Goal: Task Accomplishment & Management: Complete application form

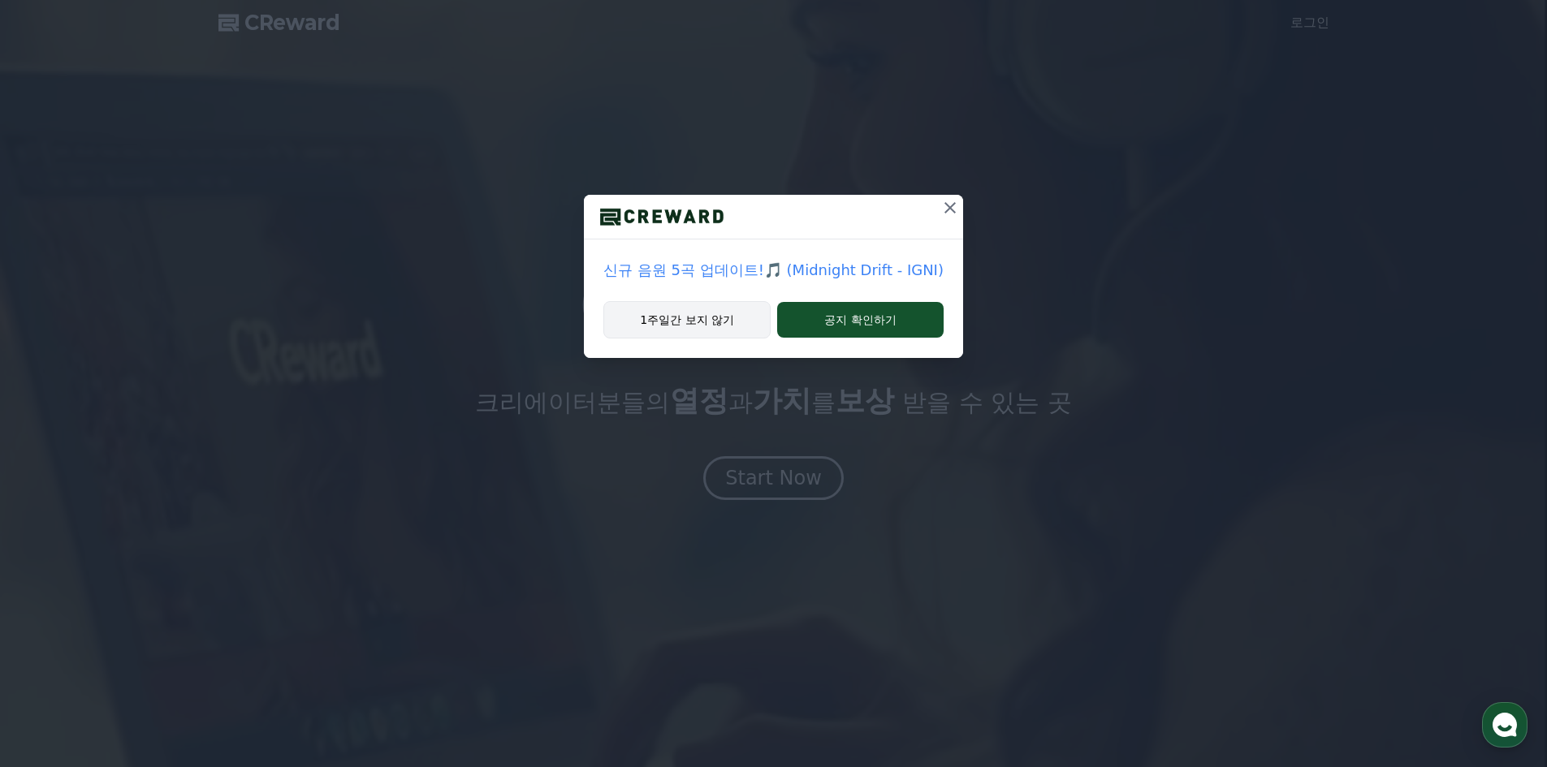
click at [733, 316] on button "1주일간 보지 않기" at bounding box center [686, 319] width 167 height 37
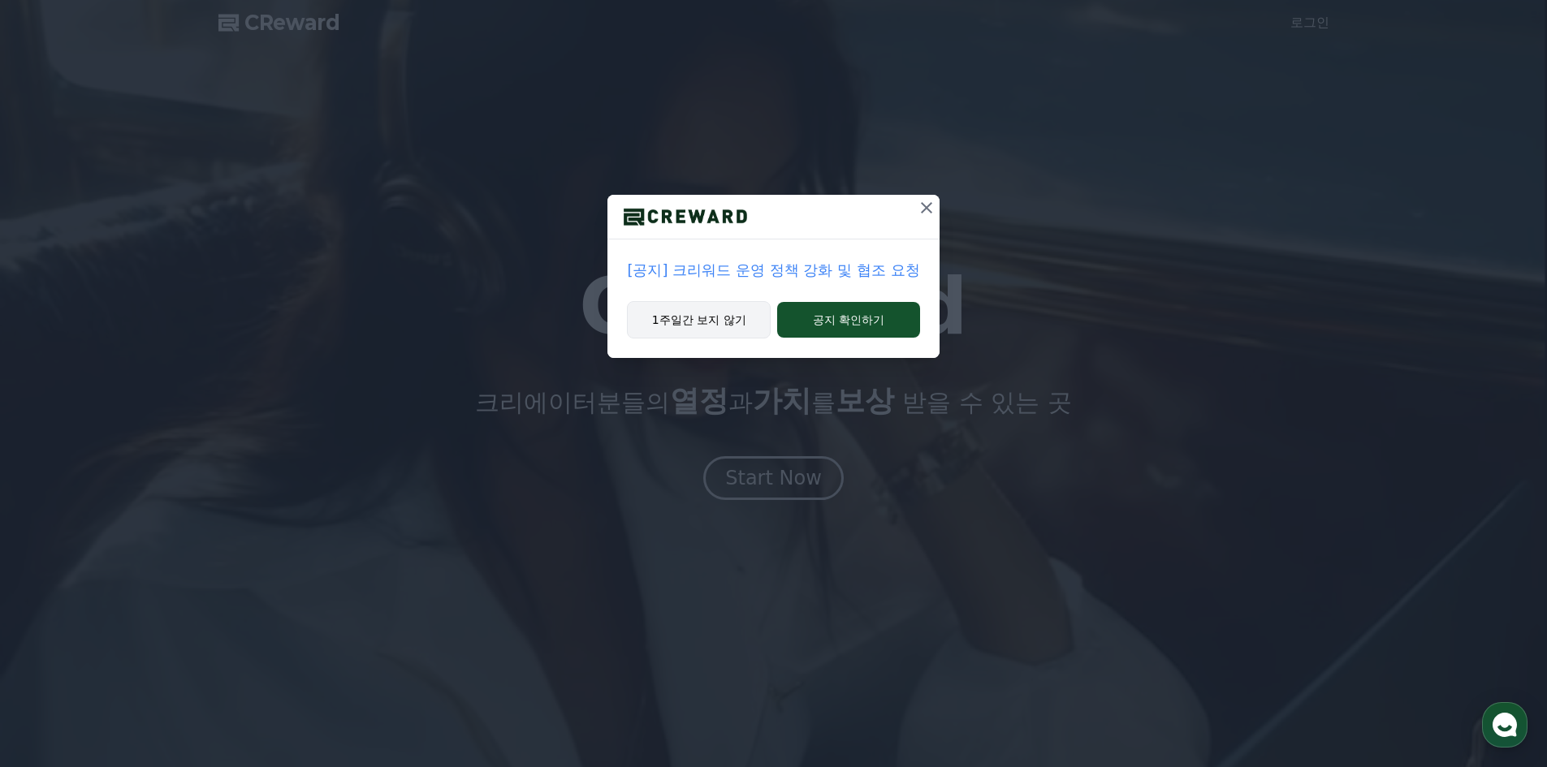
click at [733, 316] on button "1주일간 보지 않기" at bounding box center [699, 319] width 144 height 37
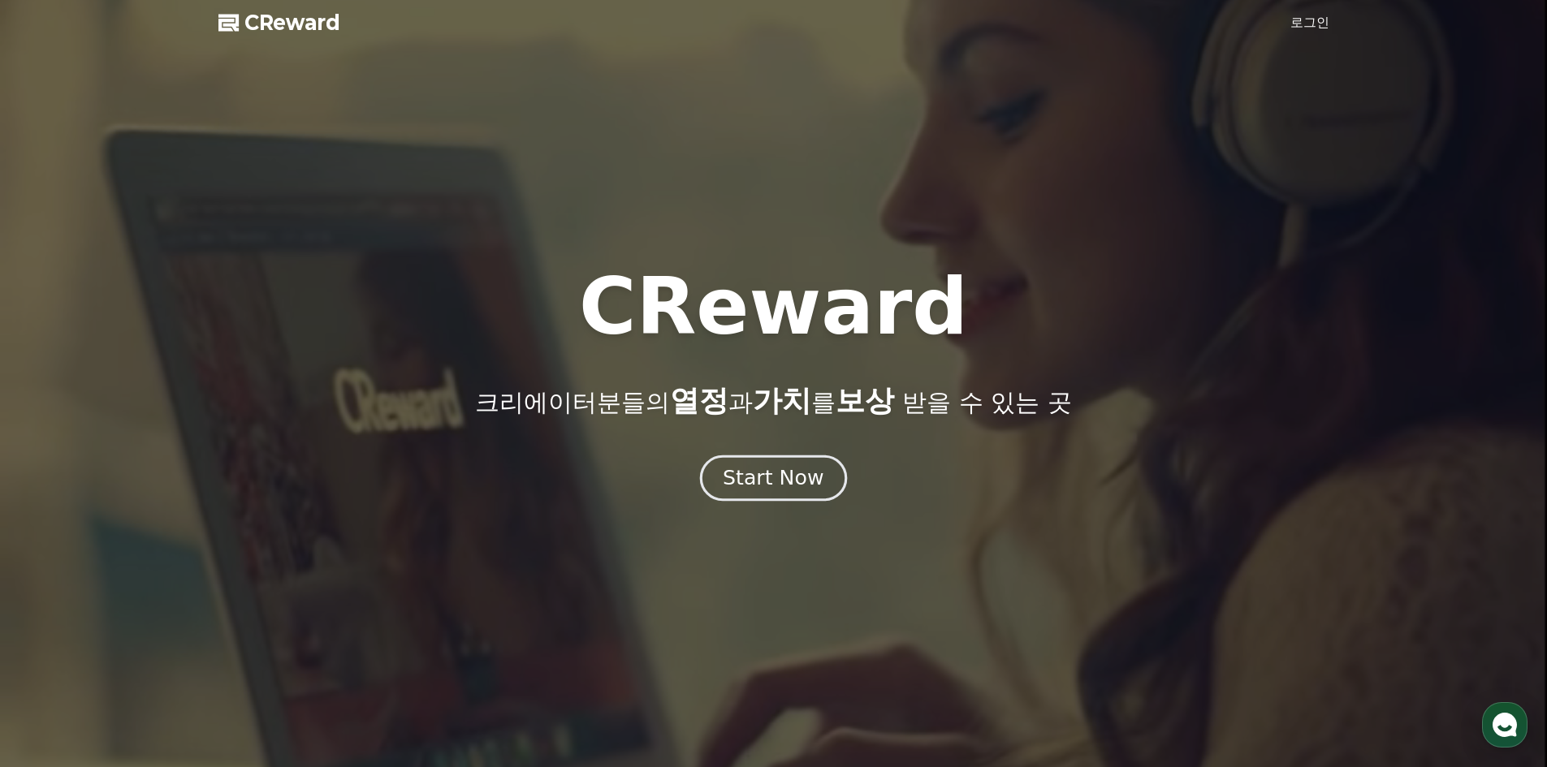
click at [788, 460] on button "Start Now" at bounding box center [773, 478] width 147 height 46
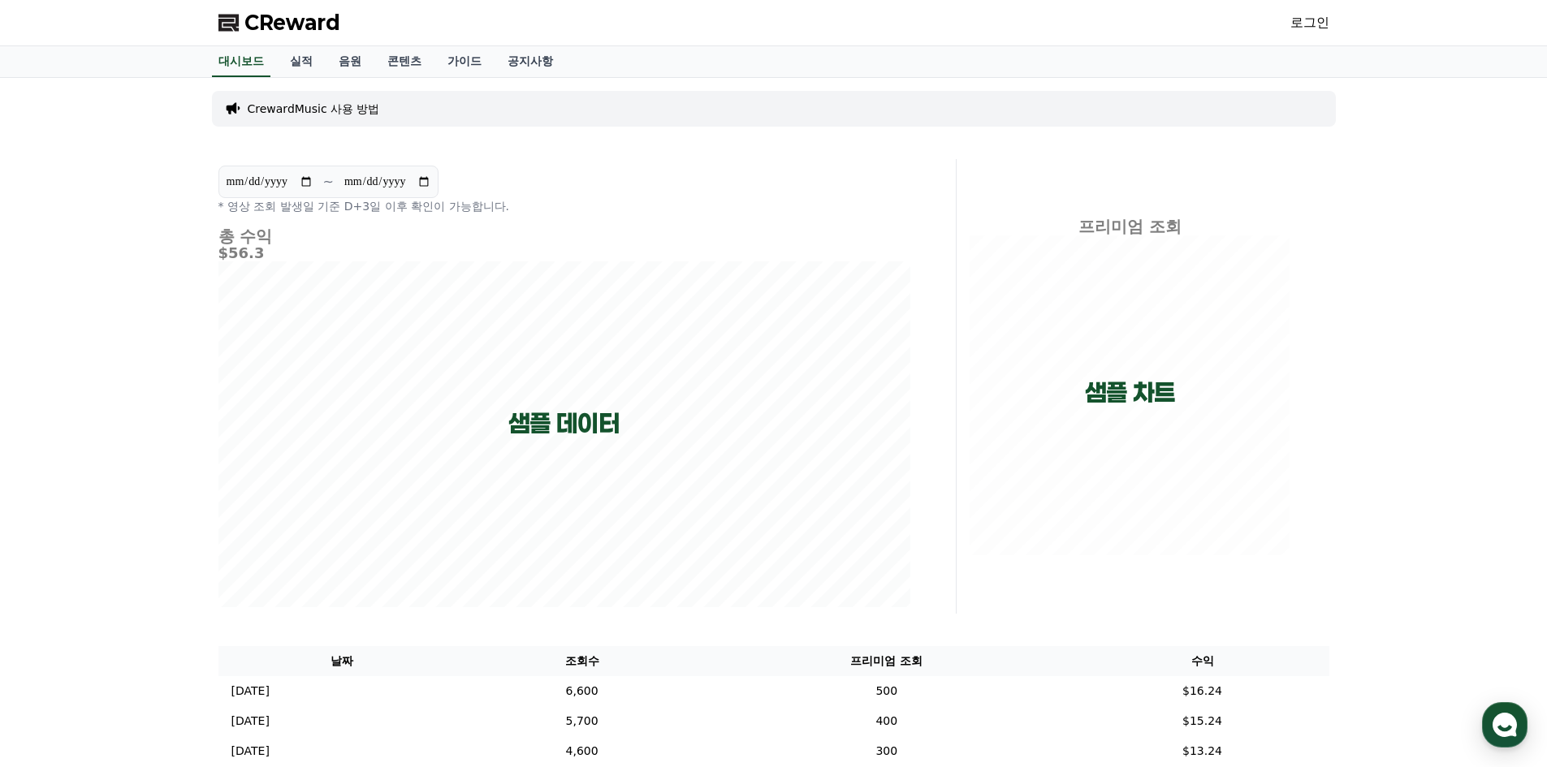
click at [1308, 15] on link "로그인" at bounding box center [1309, 22] width 39 height 19
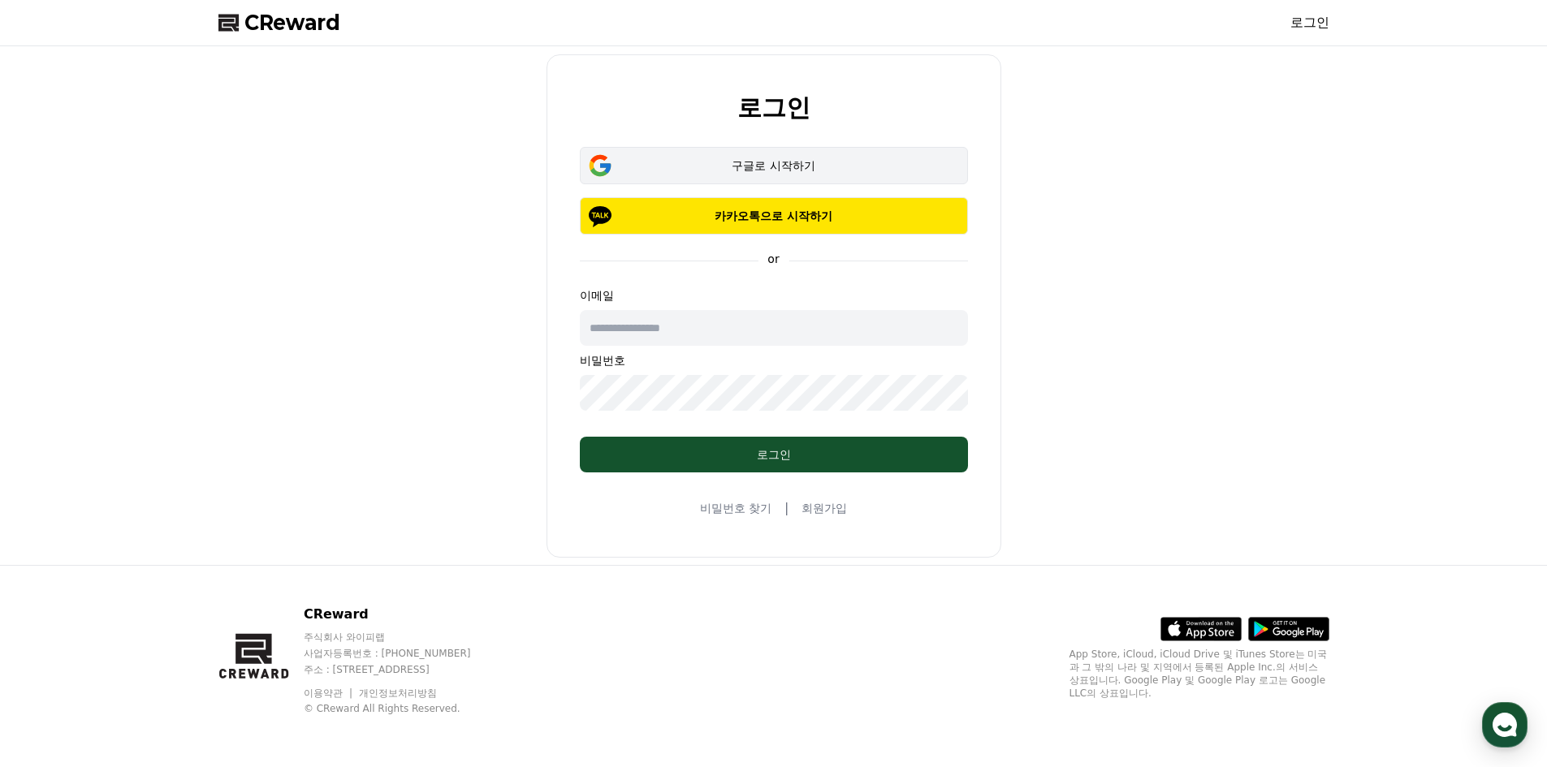
click at [836, 171] on div "구글로 시작하기" at bounding box center [773, 166] width 341 height 16
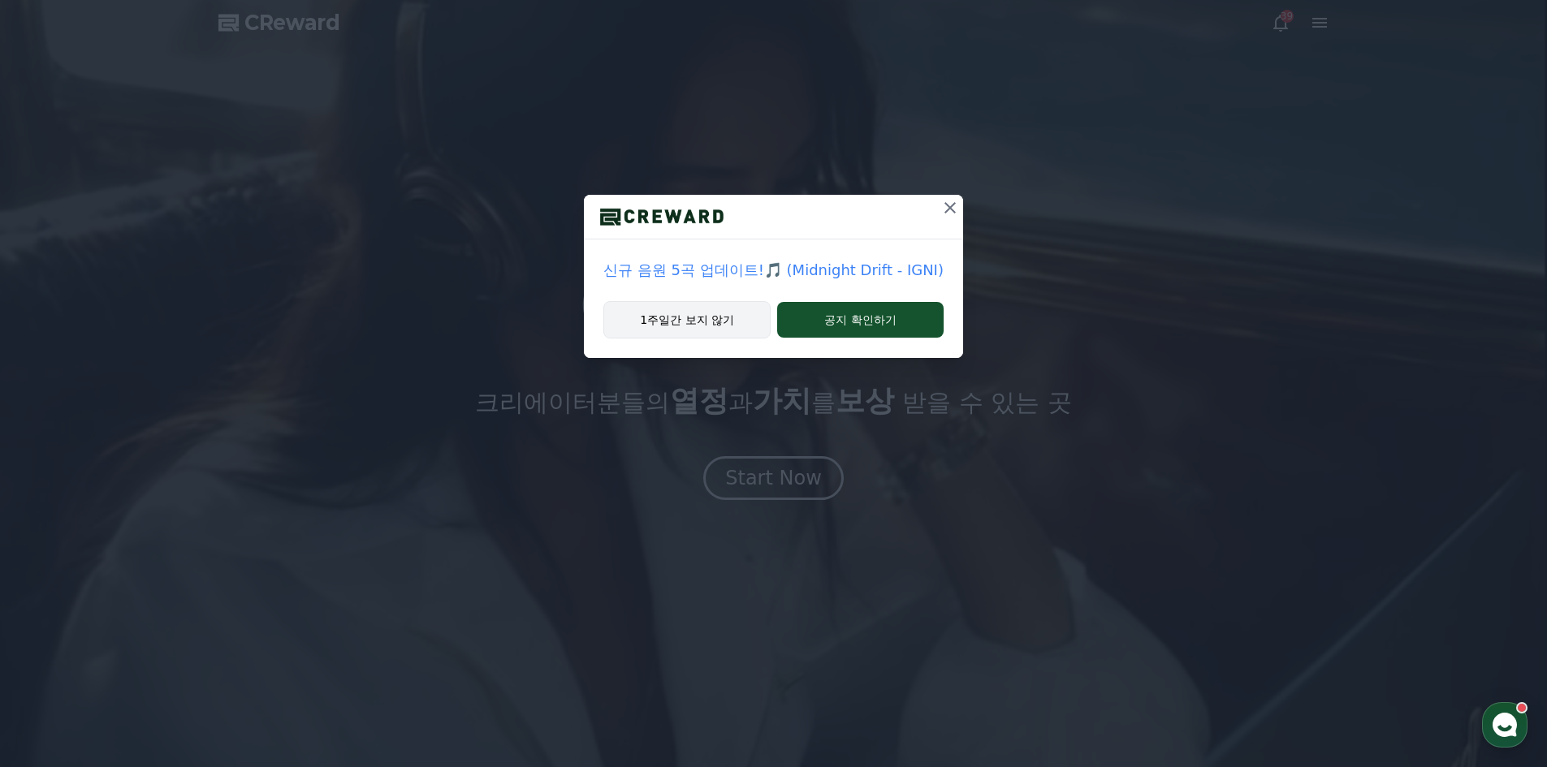
click at [675, 321] on button "1주일간 보지 않기" at bounding box center [686, 319] width 167 height 37
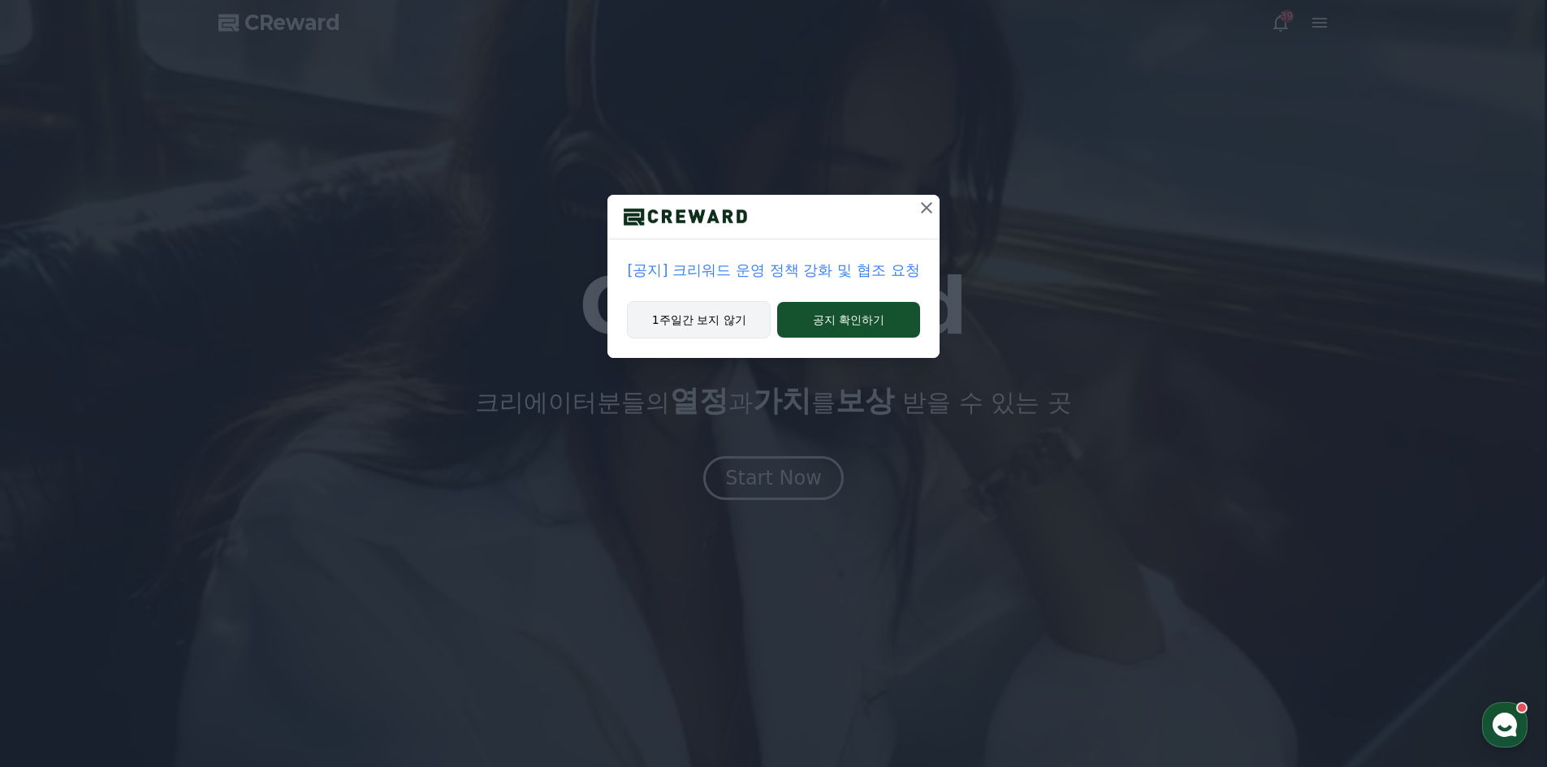
click at [732, 306] on button "1주일간 보지 않기" at bounding box center [699, 319] width 144 height 37
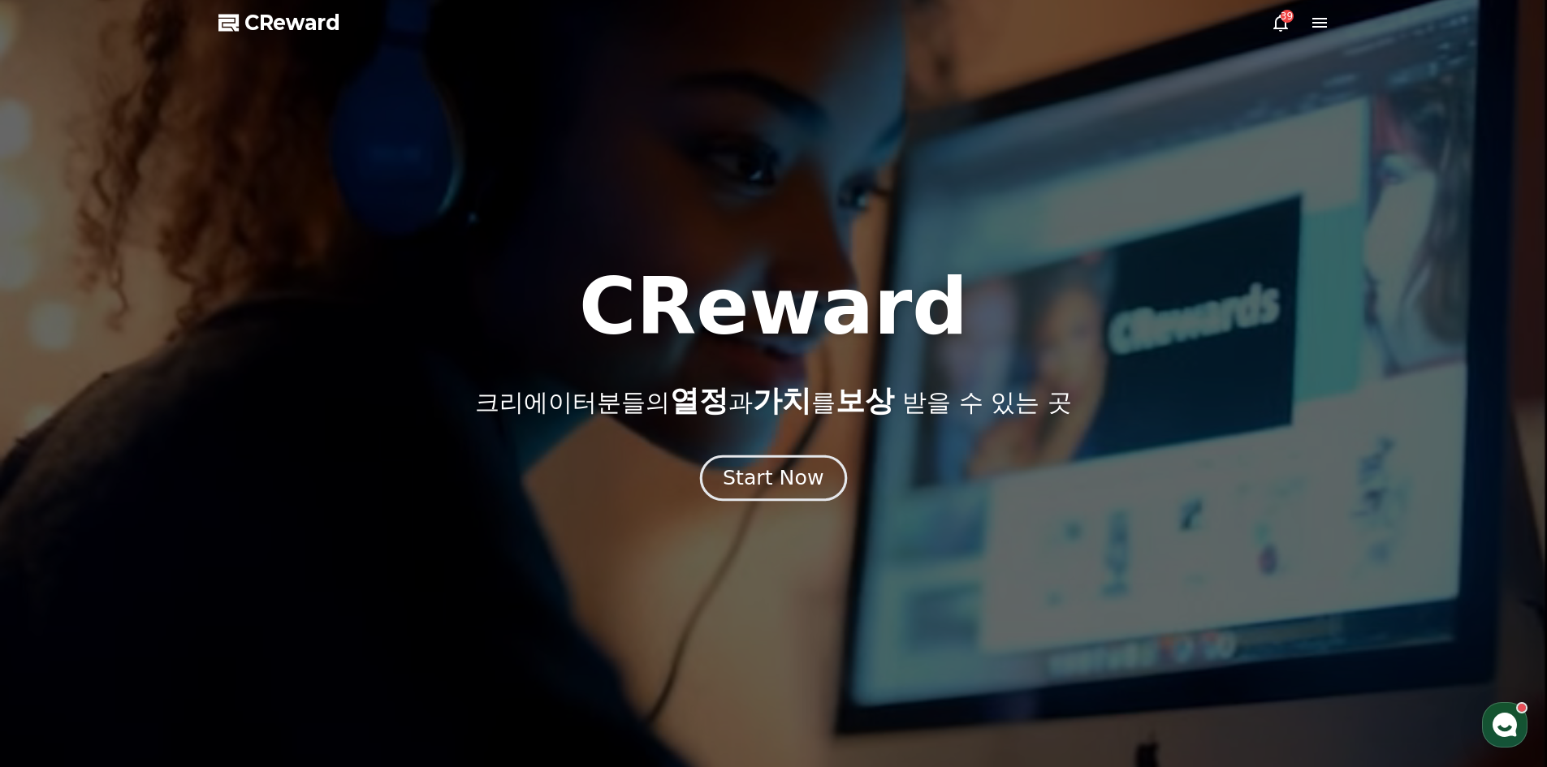
click at [732, 484] on div "Start Now" at bounding box center [773, 478] width 101 height 28
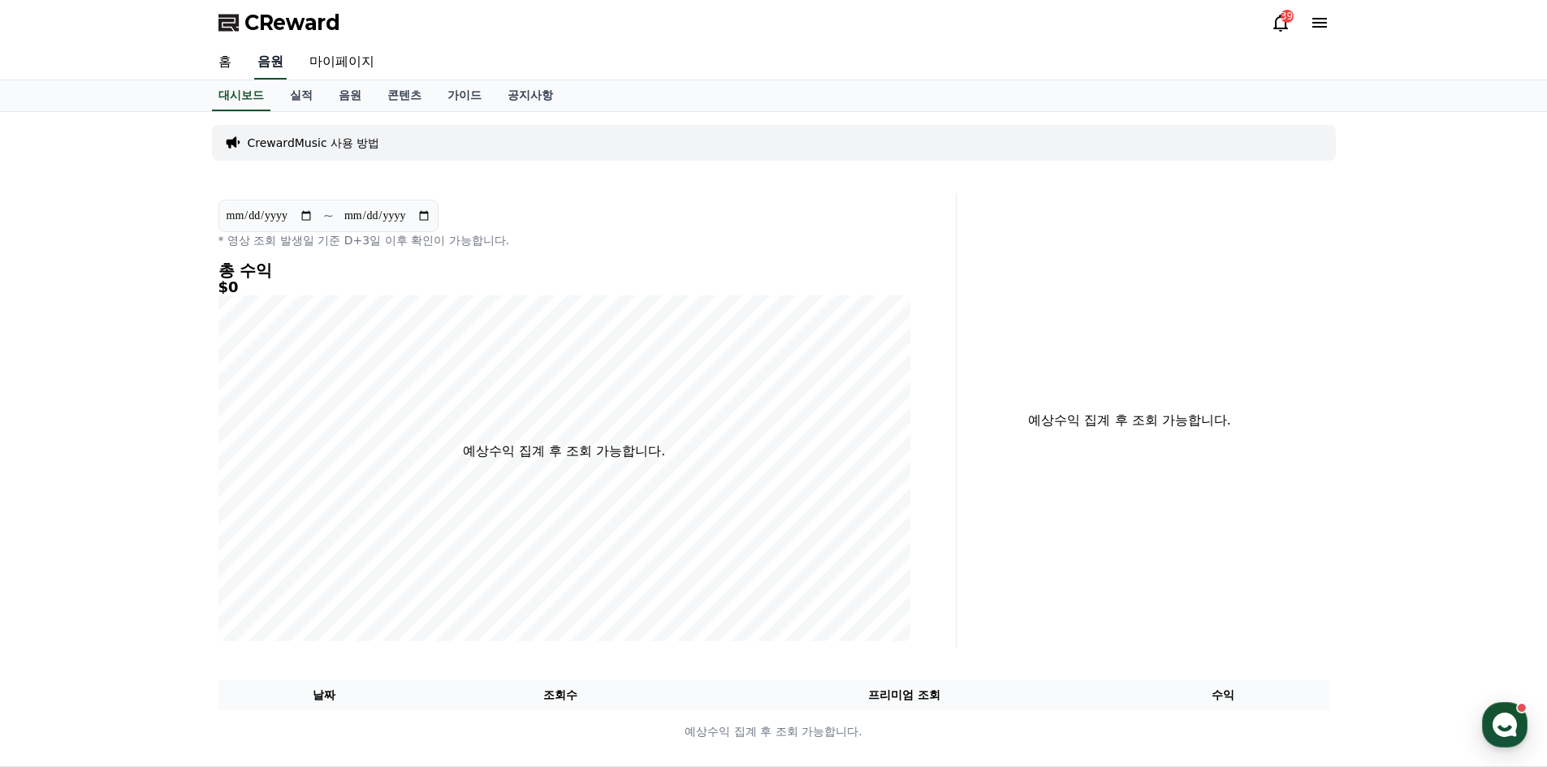
click at [269, 62] on link "음원" at bounding box center [270, 62] width 32 height 34
click at [328, 102] on link "음원" at bounding box center [350, 95] width 49 height 31
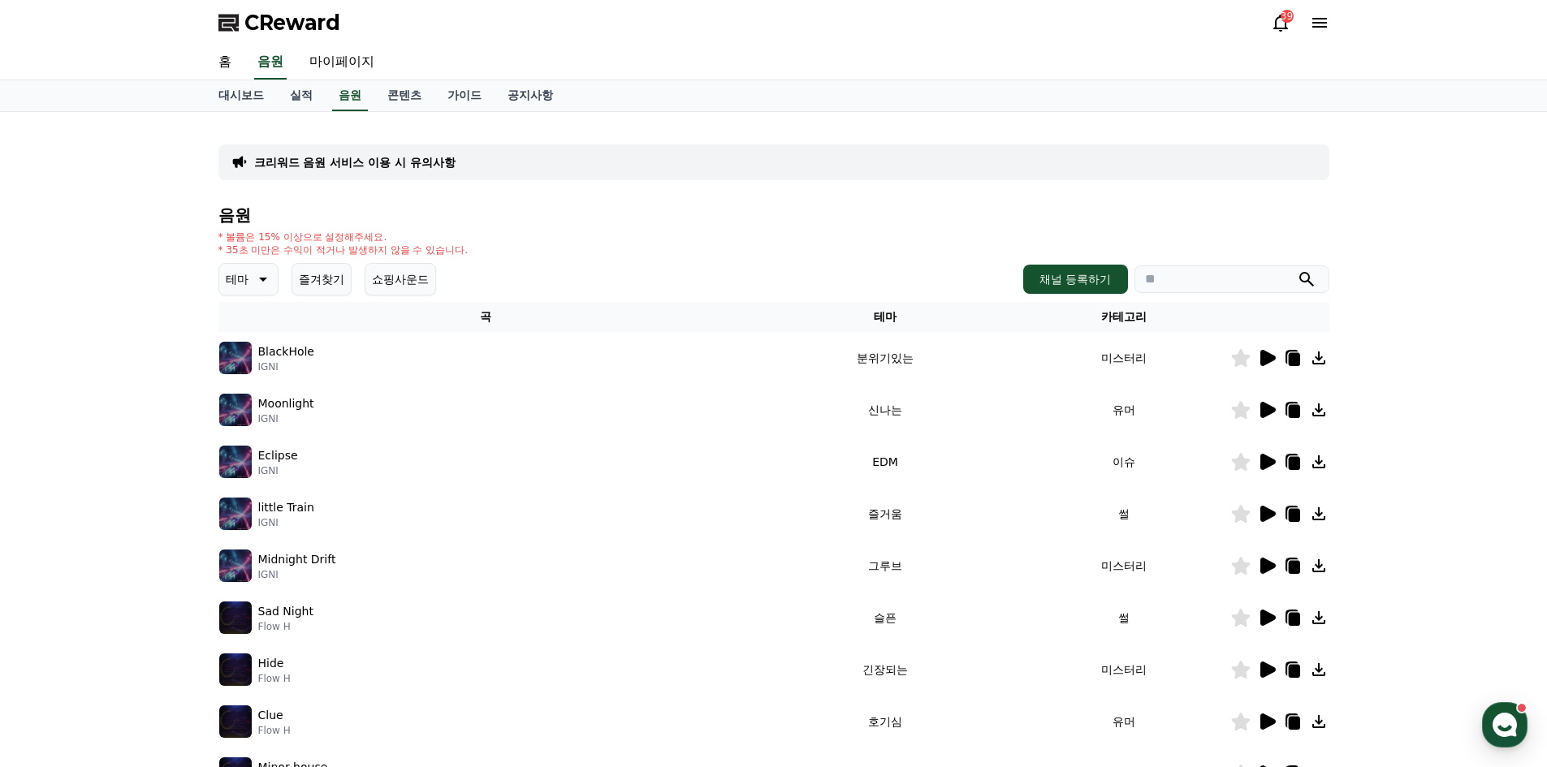
click at [248, 270] on p "테마" at bounding box center [237, 279] width 23 height 23
click at [240, 417] on button "호기심" at bounding box center [244, 407] width 47 height 36
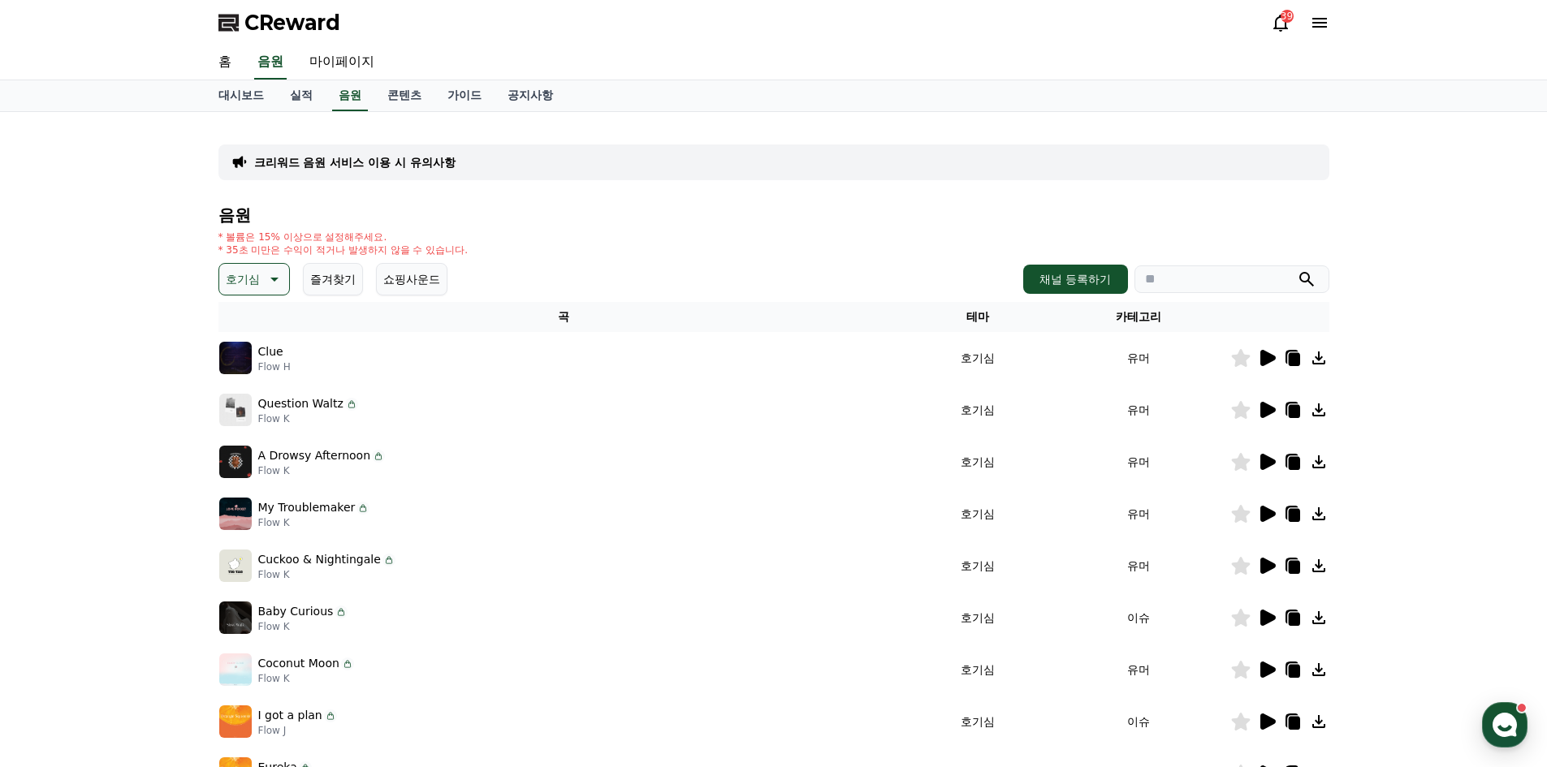
click at [266, 274] on icon at bounding box center [272, 279] width 19 height 19
click at [240, 424] on button "즐거움" at bounding box center [244, 420] width 47 height 36
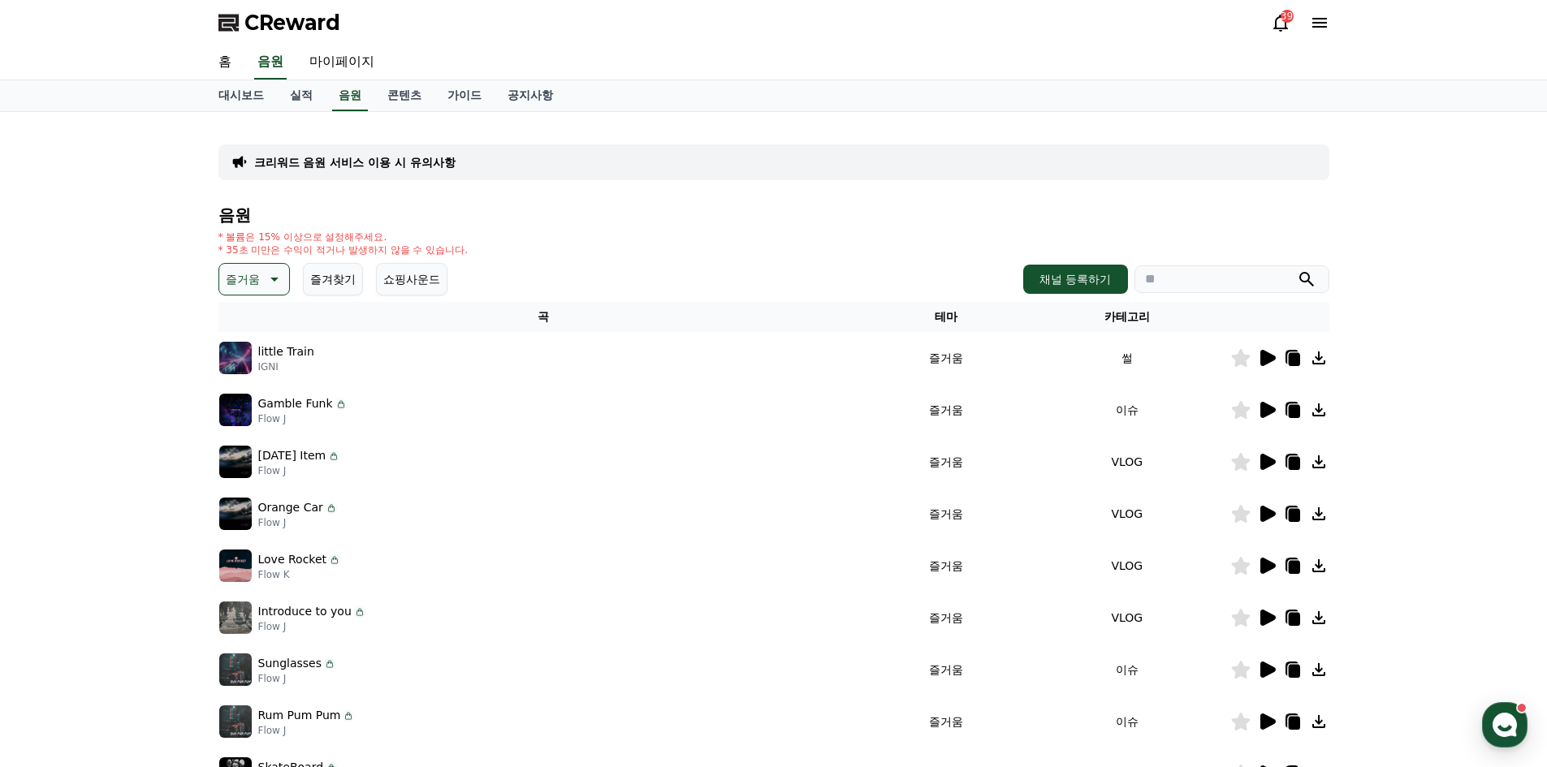
click at [1270, 358] on icon at bounding box center [1267, 358] width 15 height 16
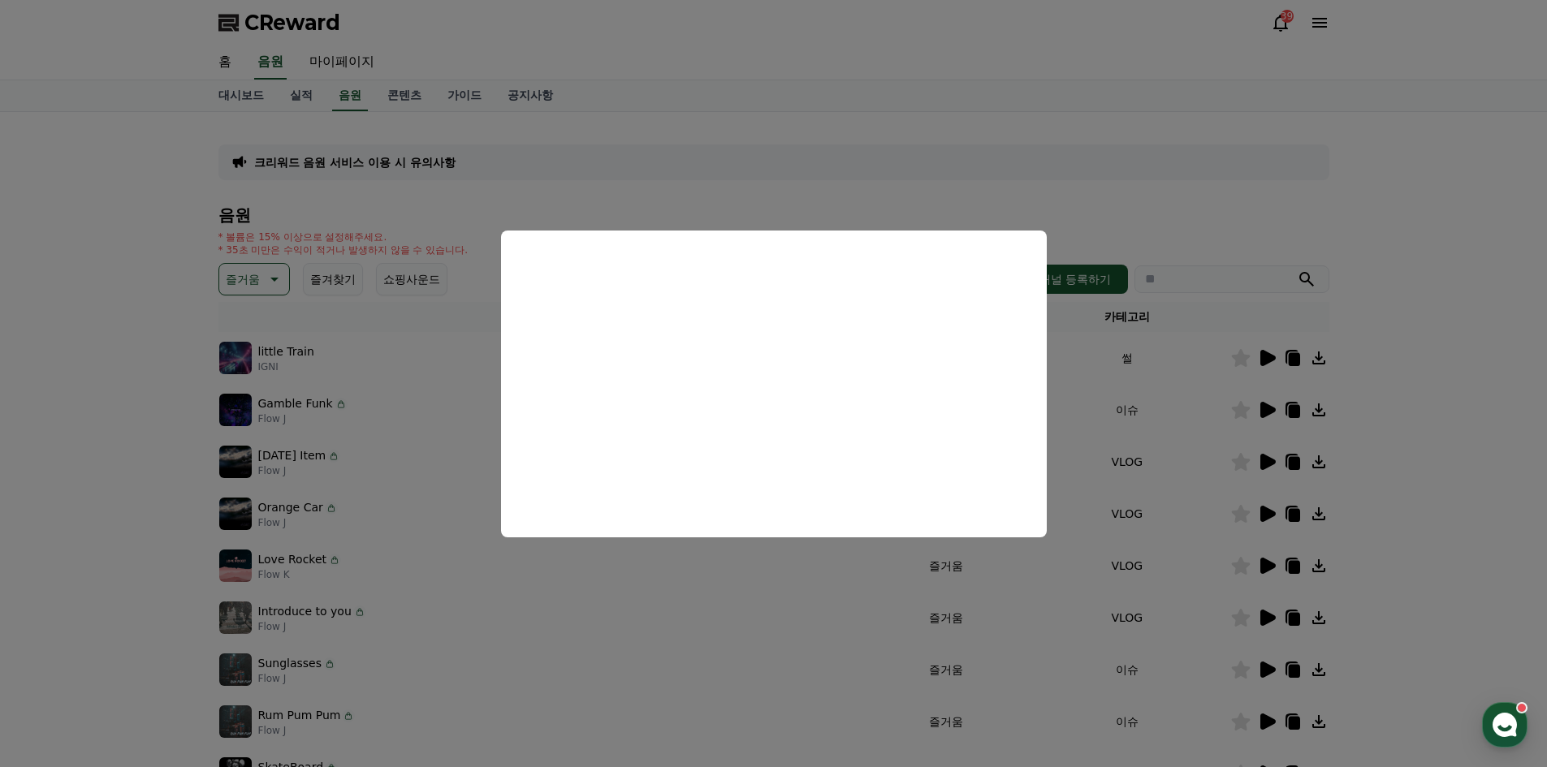
click at [1376, 327] on button "close modal" at bounding box center [773, 383] width 1547 height 767
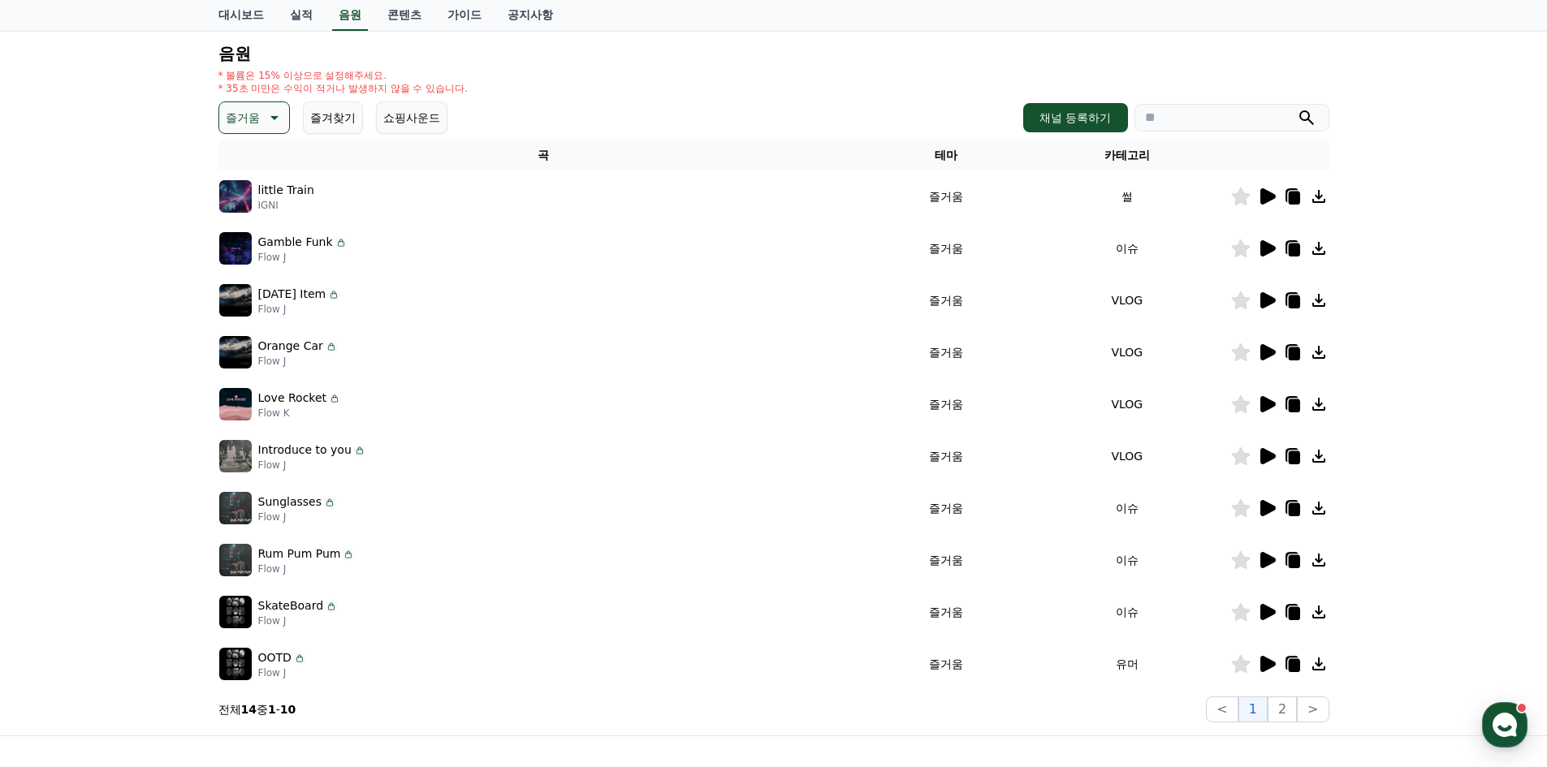
scroll to position [162, 0]
click at [1272, 249] on icon at bounding box center [1267, 248] width 15 height 16
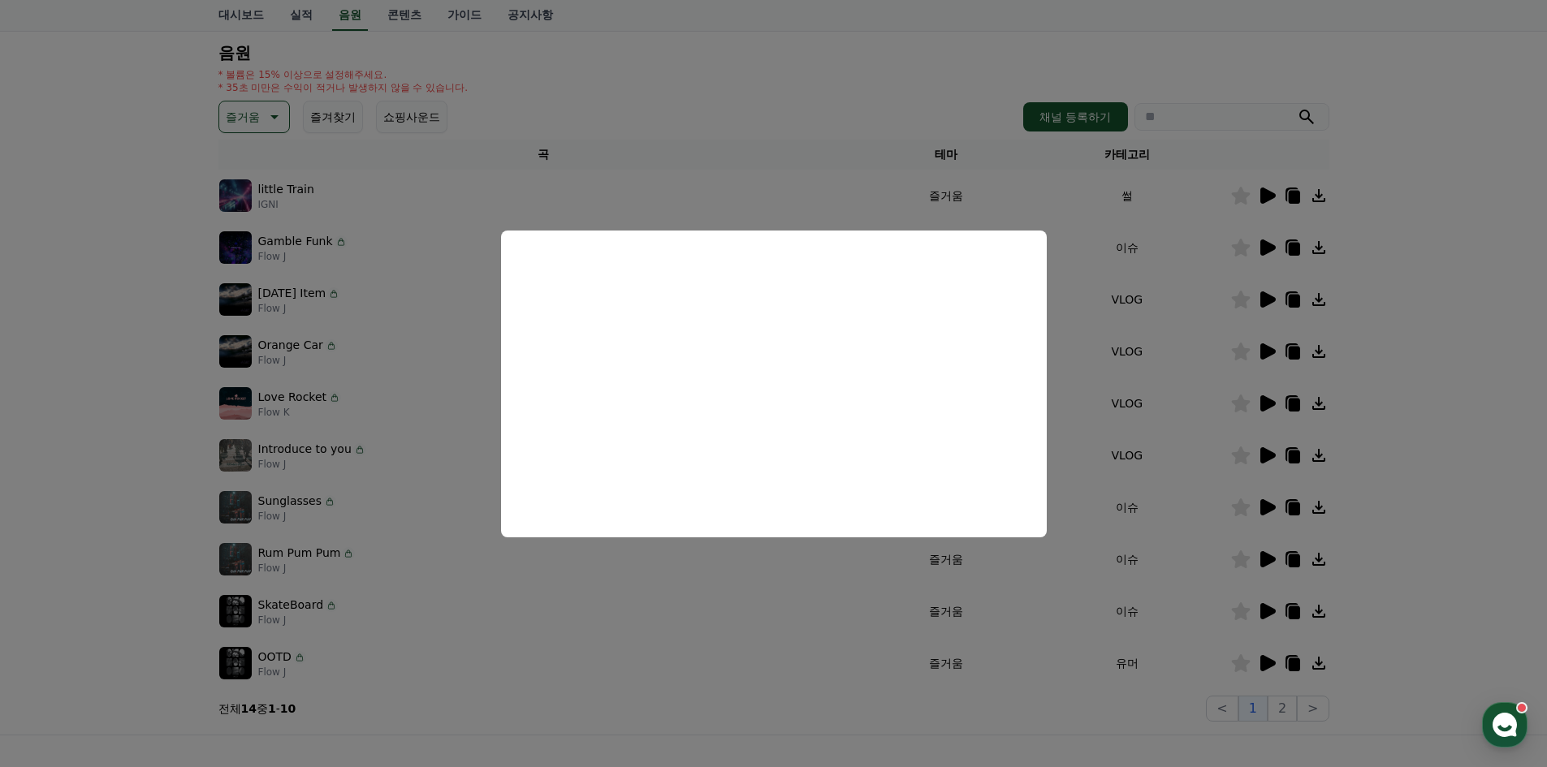
click at [1083, 248] on button "close modal" at bounding box center [773, 383] width 1547 height 767
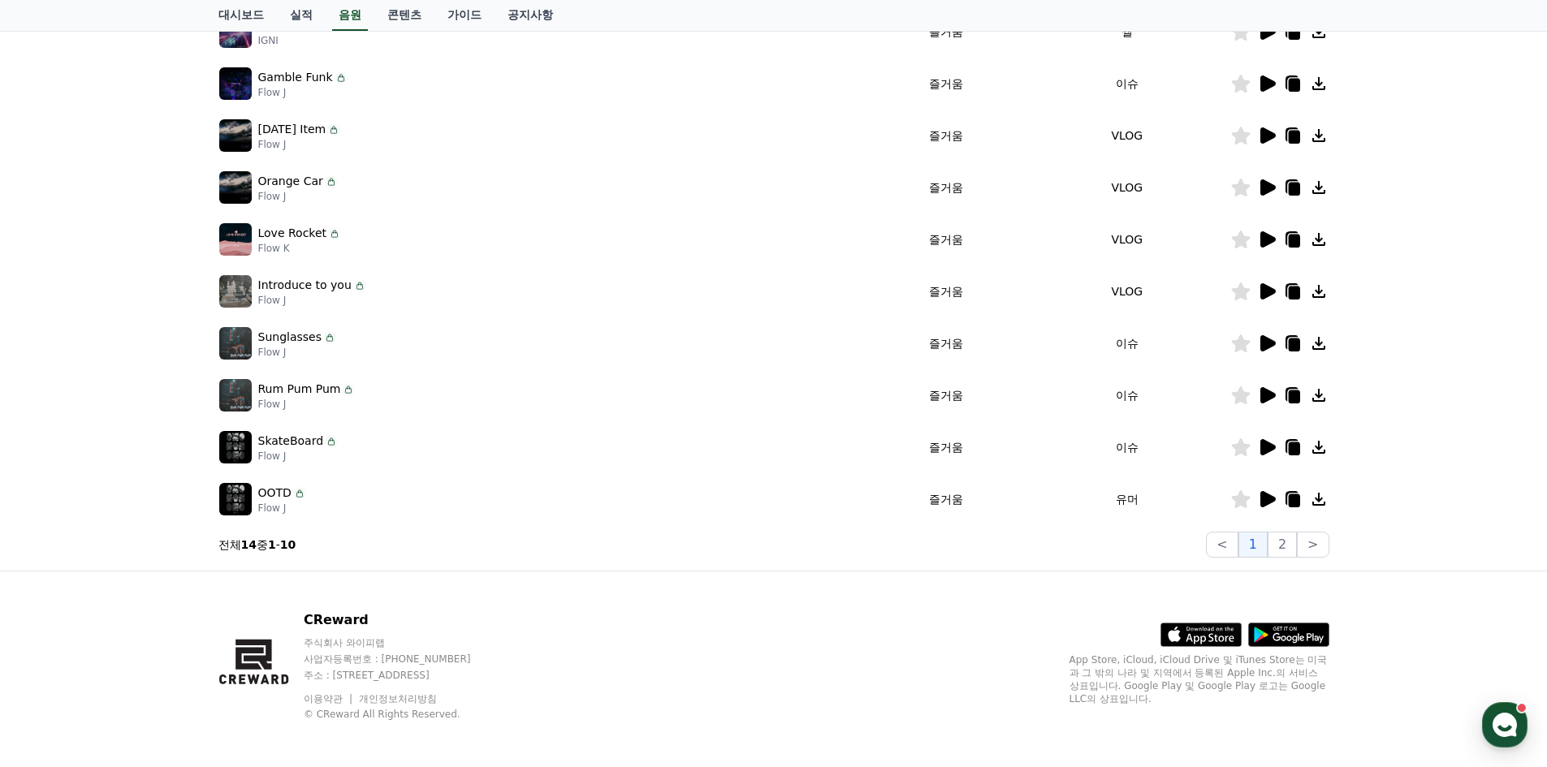
scroll to position [332, 0]
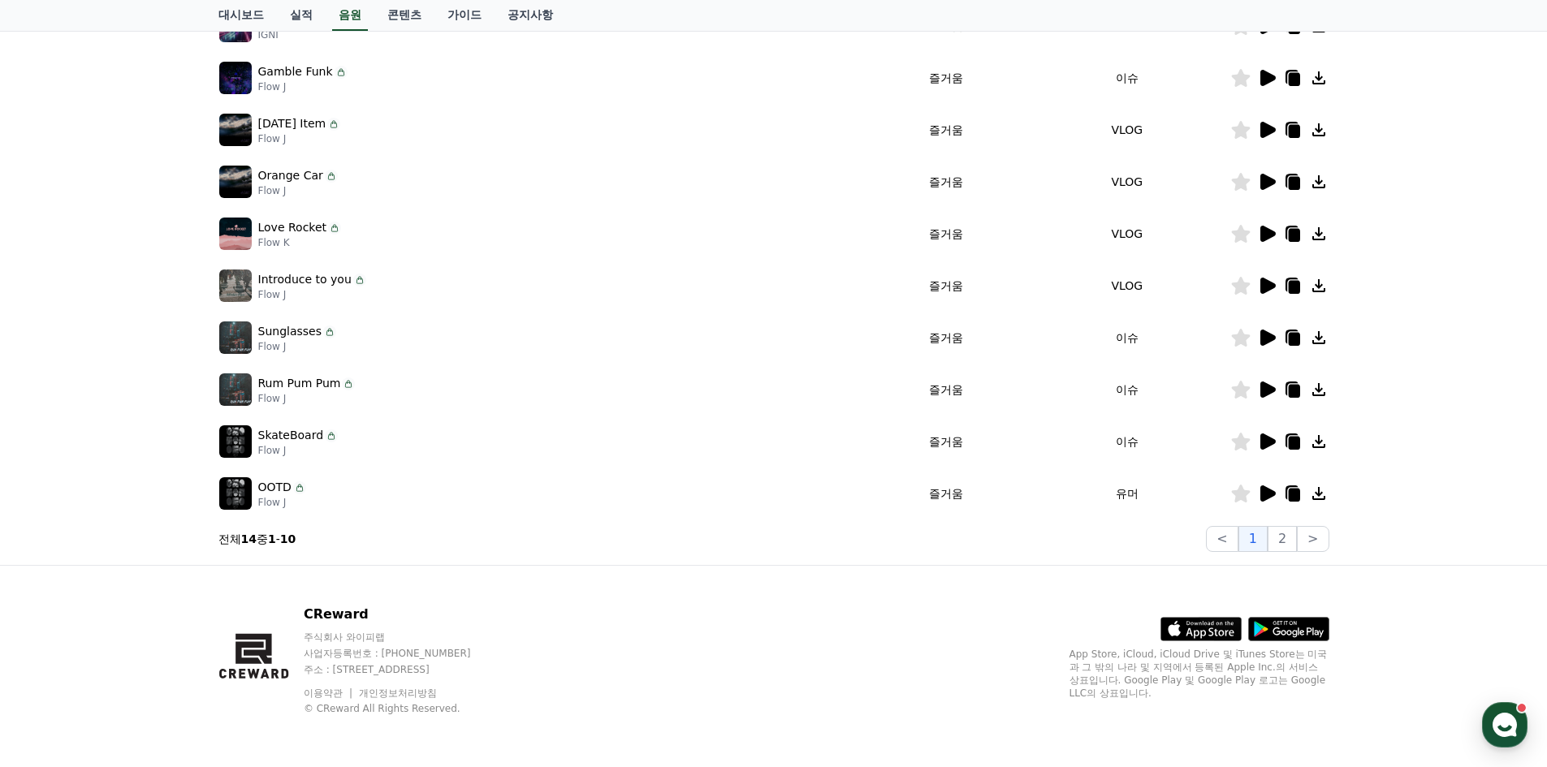
click at [1263, 501] on icon at bounding box center [1267, 494] width 15 height 16
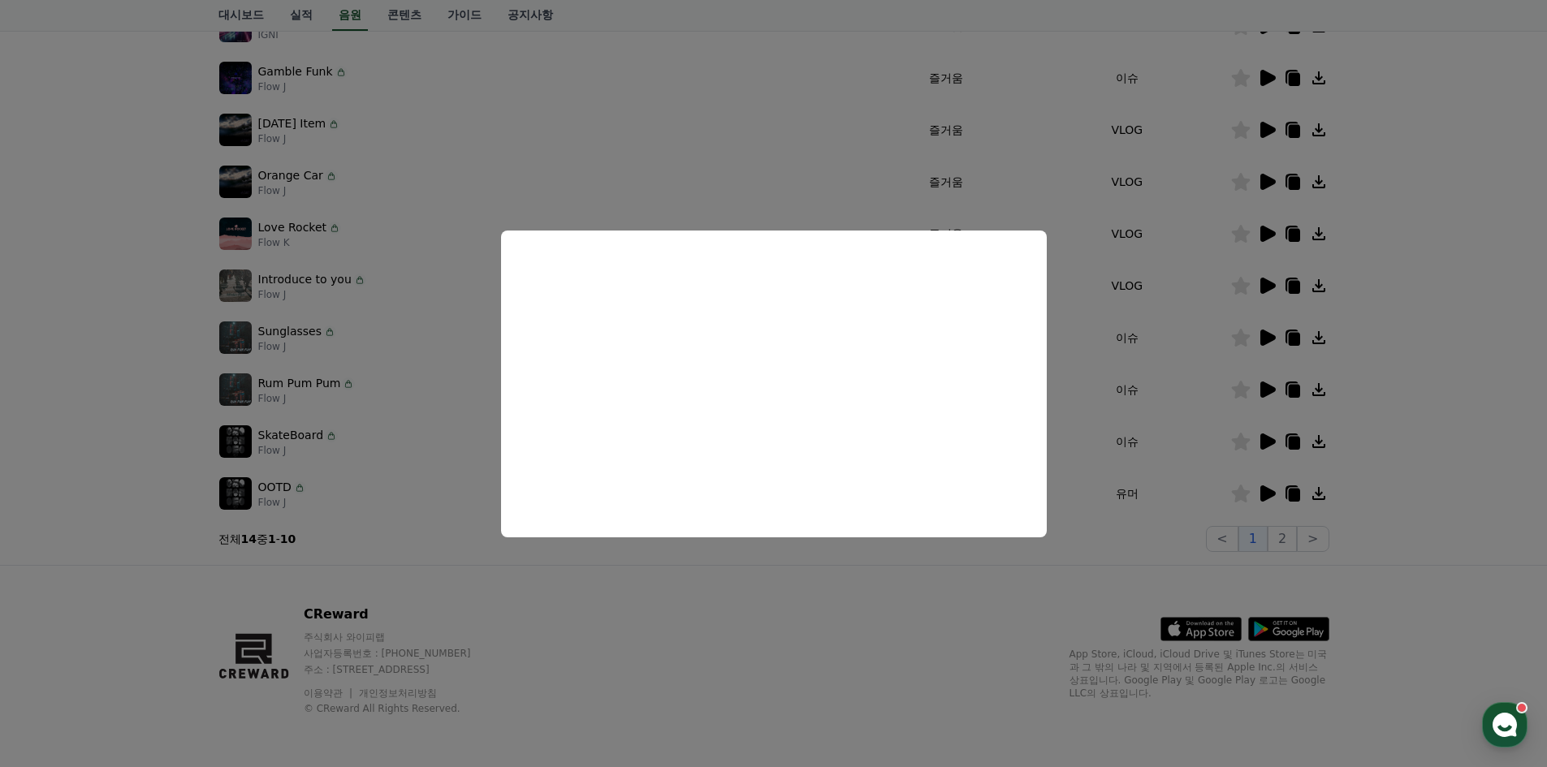
click at [964, 640] on button "close modal" at bounding box center [773, 383] width 1547 height 767
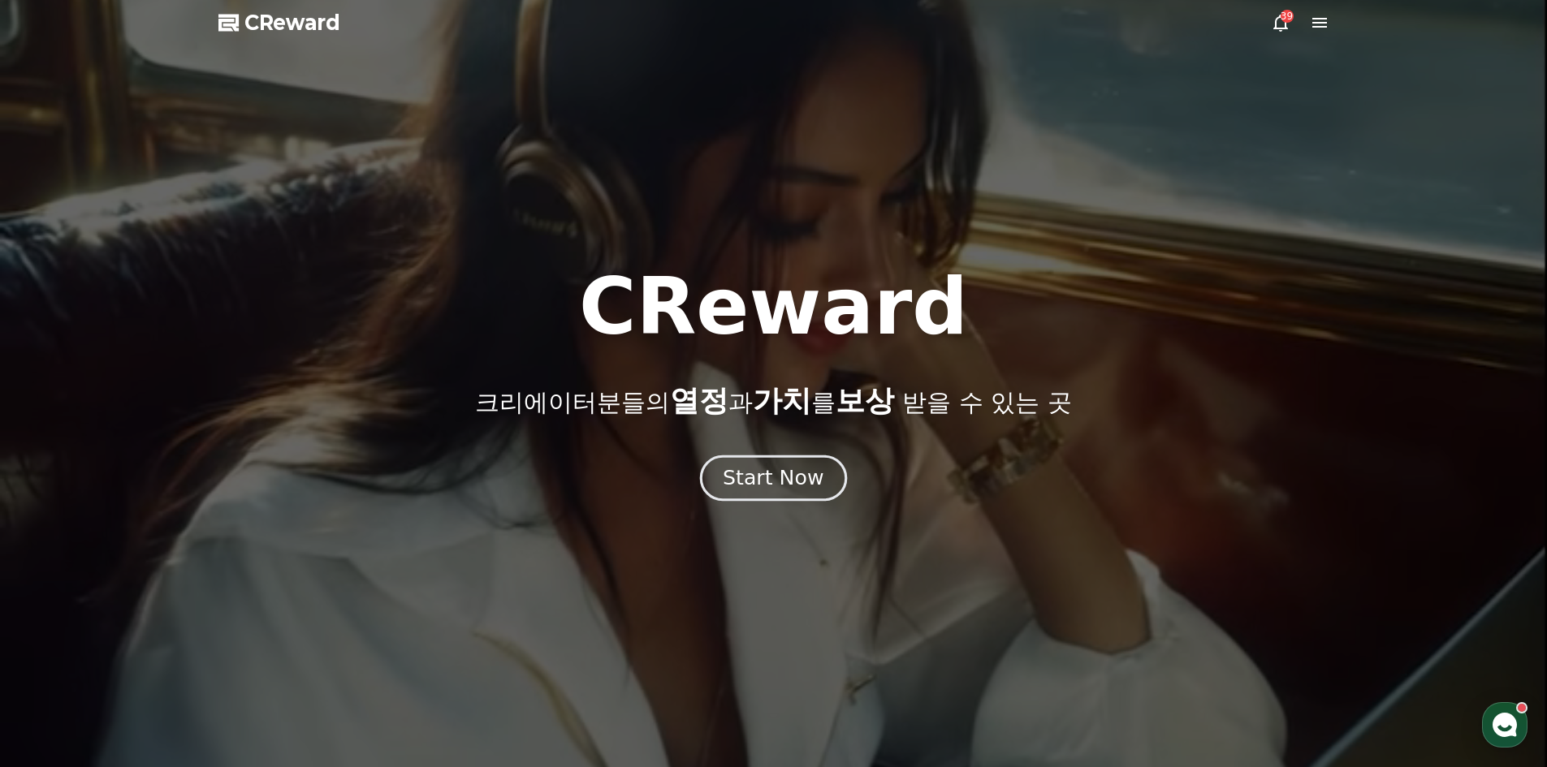
click at [751, 491] on div "Start Now" at bounding box center [773, 478] width 101 height 28
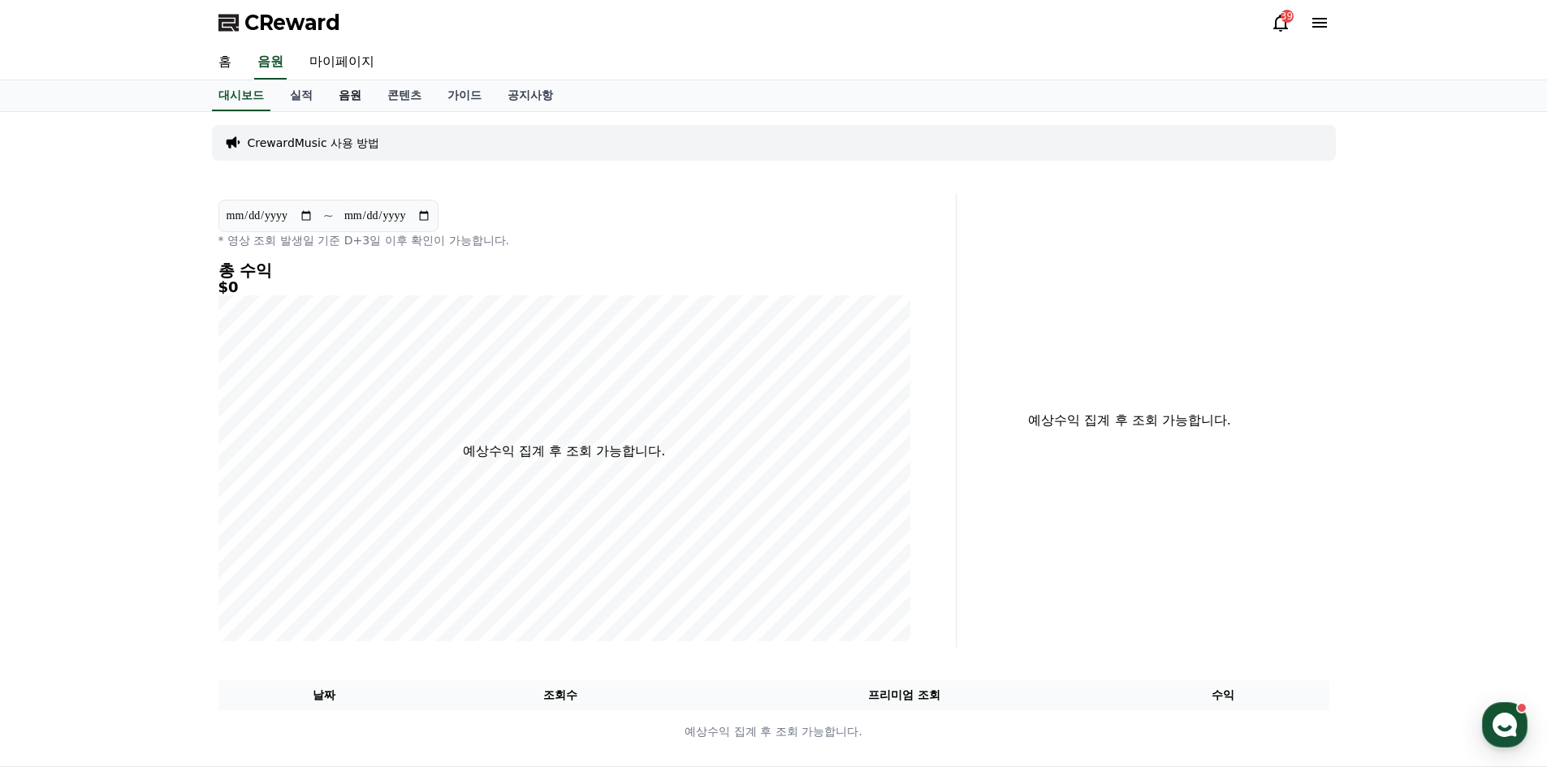
click at [338, 97] on link "음원" at bounding box center [350, 95] width 49 height 31
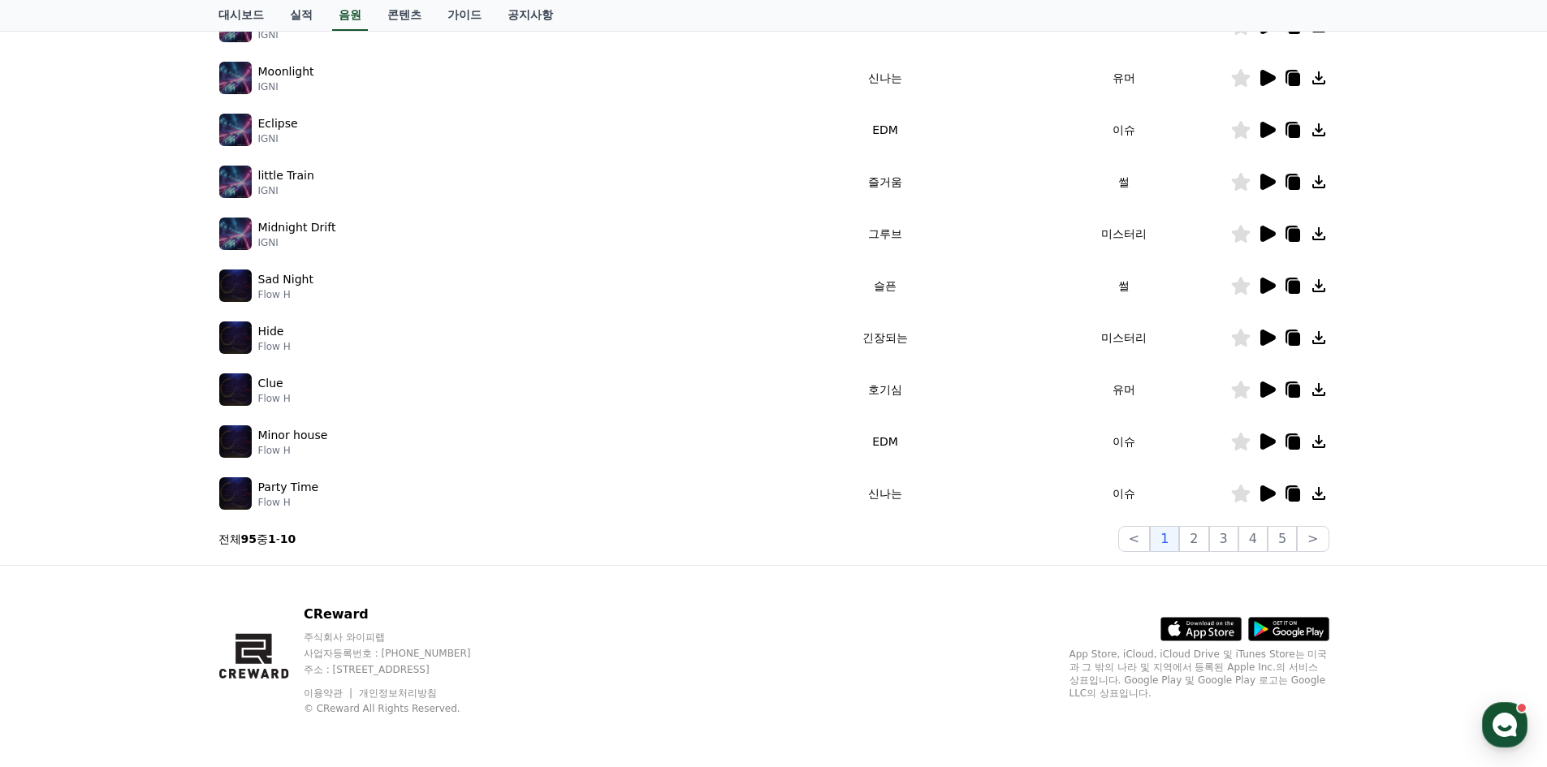
scroll to position [7, 0]
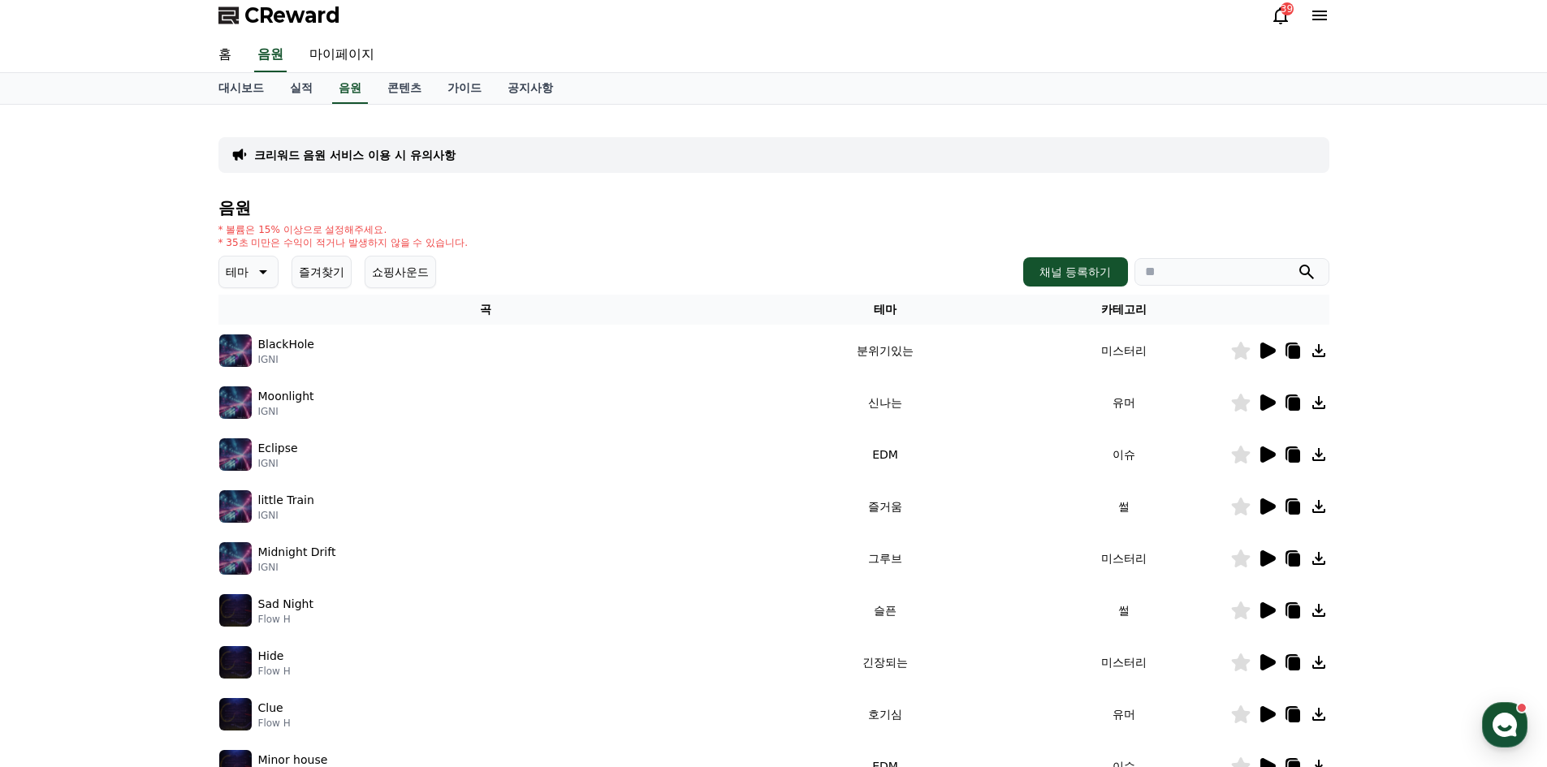
click at [266, 281] on icon at bounding box center [261, 271] width 19 height 19
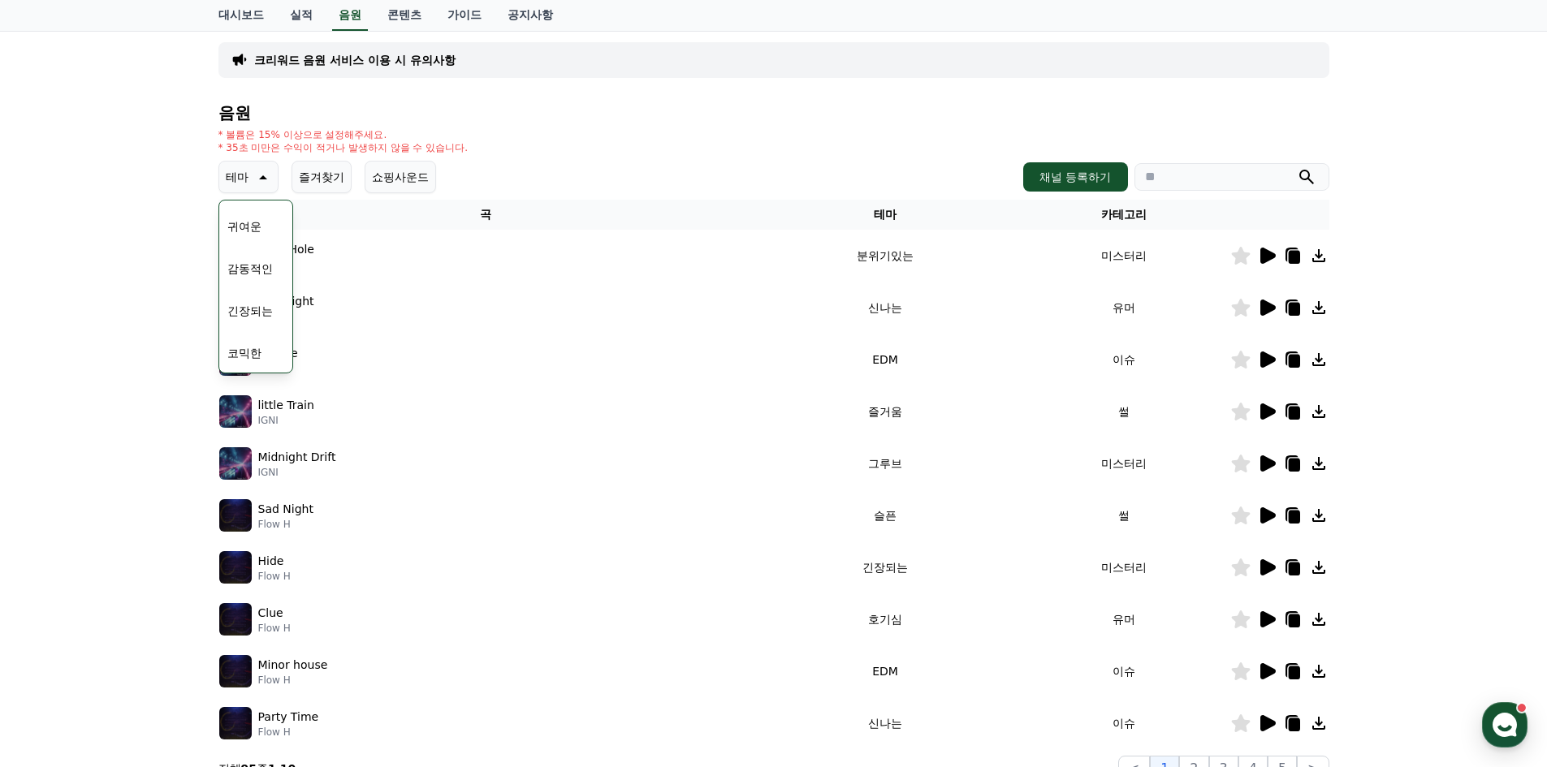
scroll to position [89, 0]
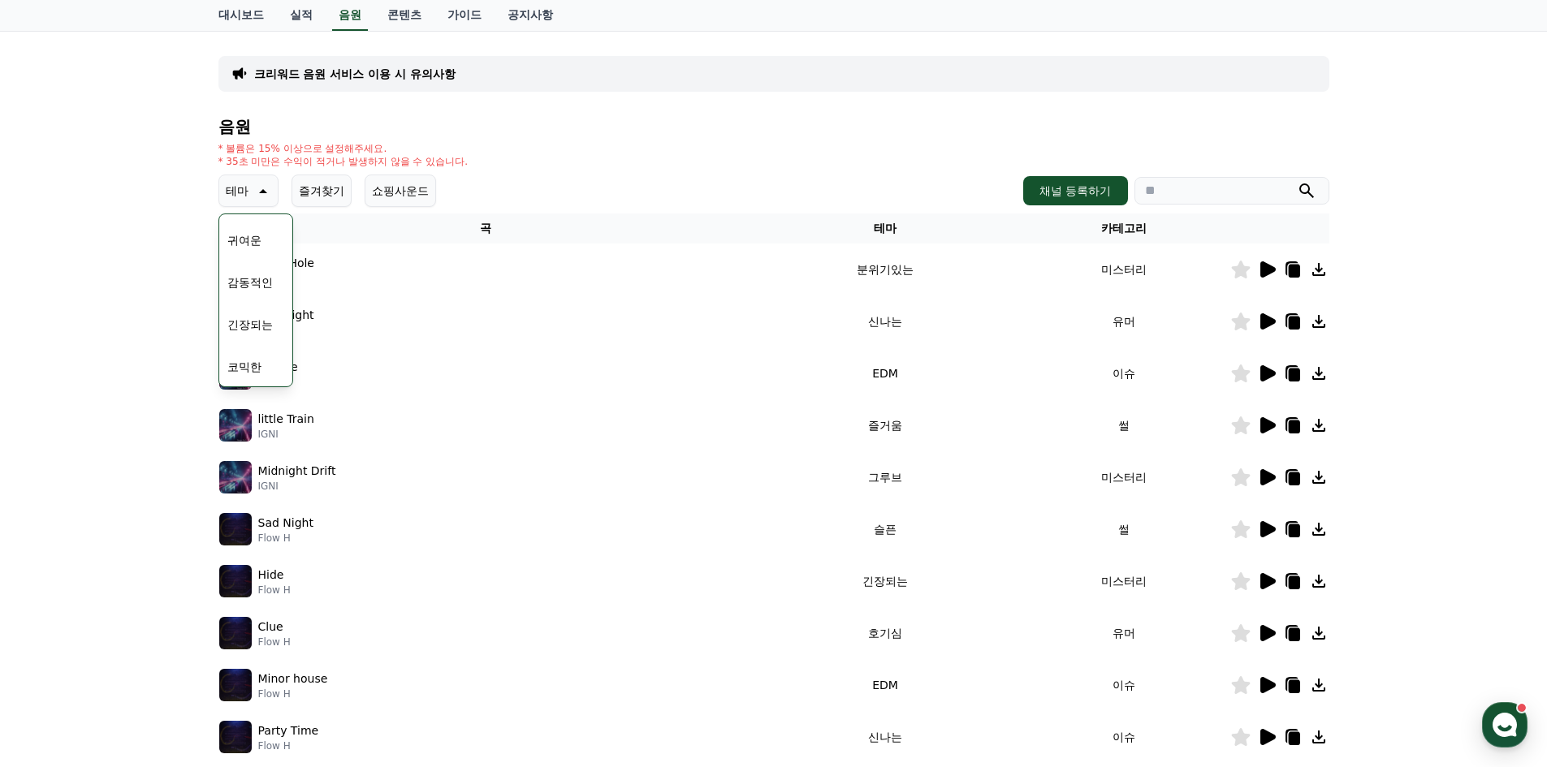
click at [239, 361] on button "코믹한" at bounding box center [244, 367] width 47 height 36
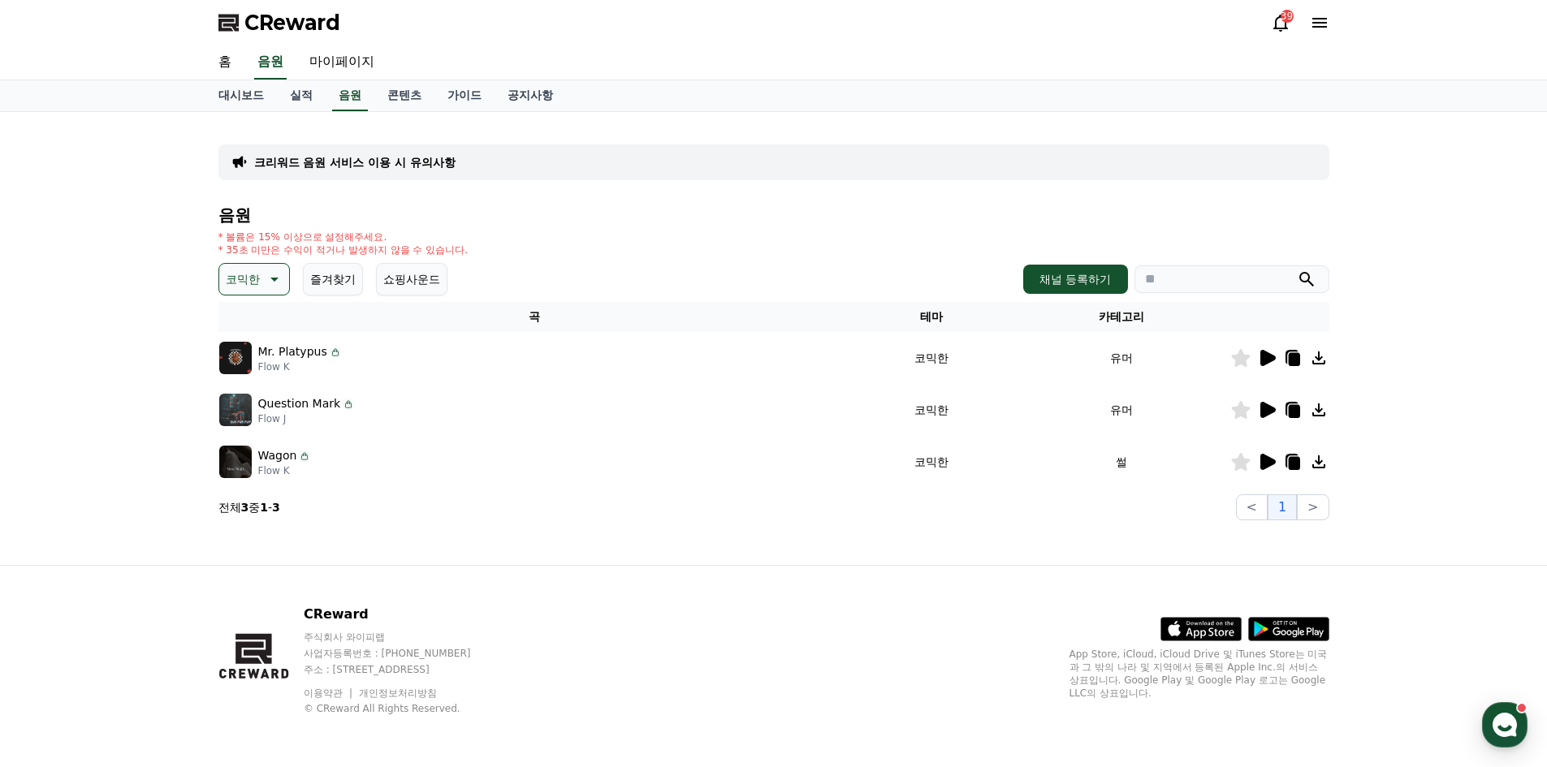
click at [1257, 361] on icon at bounding box center [1266, 357] width 19 height 19
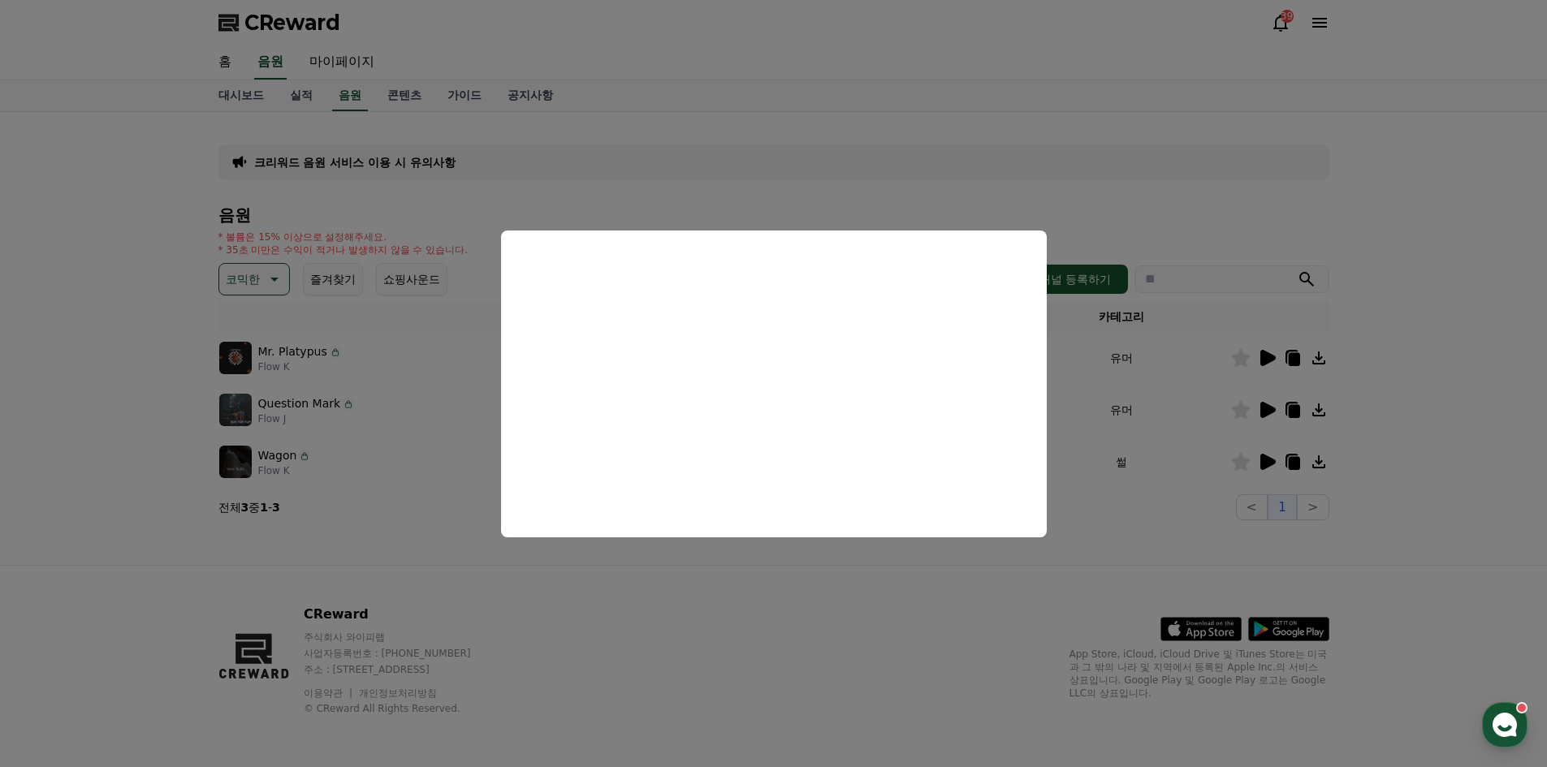
click at [849, 593] on button "close modal" at bounding box center [773, 383] width 1547 height 767
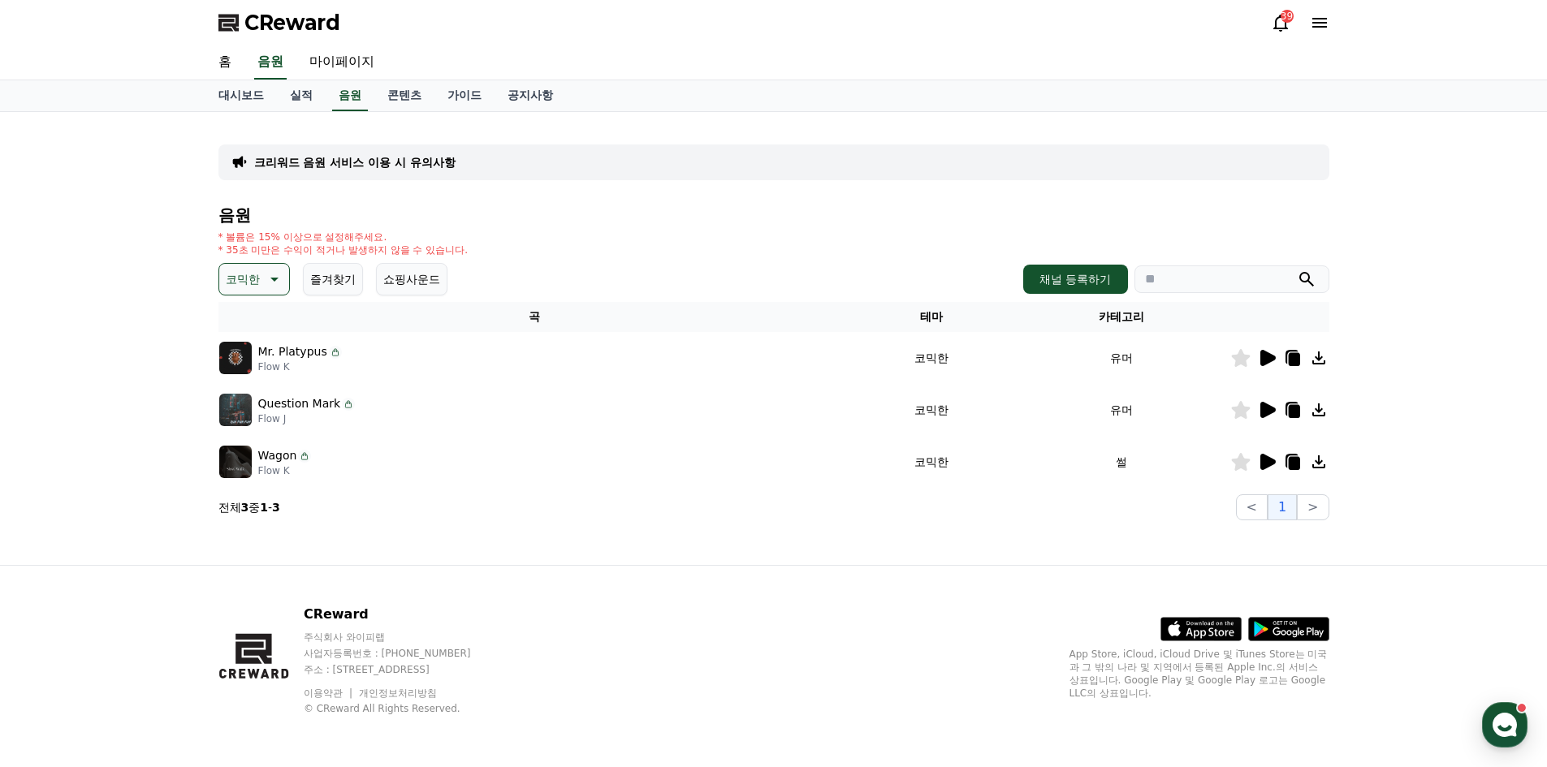
click at [1258, 411] on icon at bounding box center [1266, 409] width 19 height 19
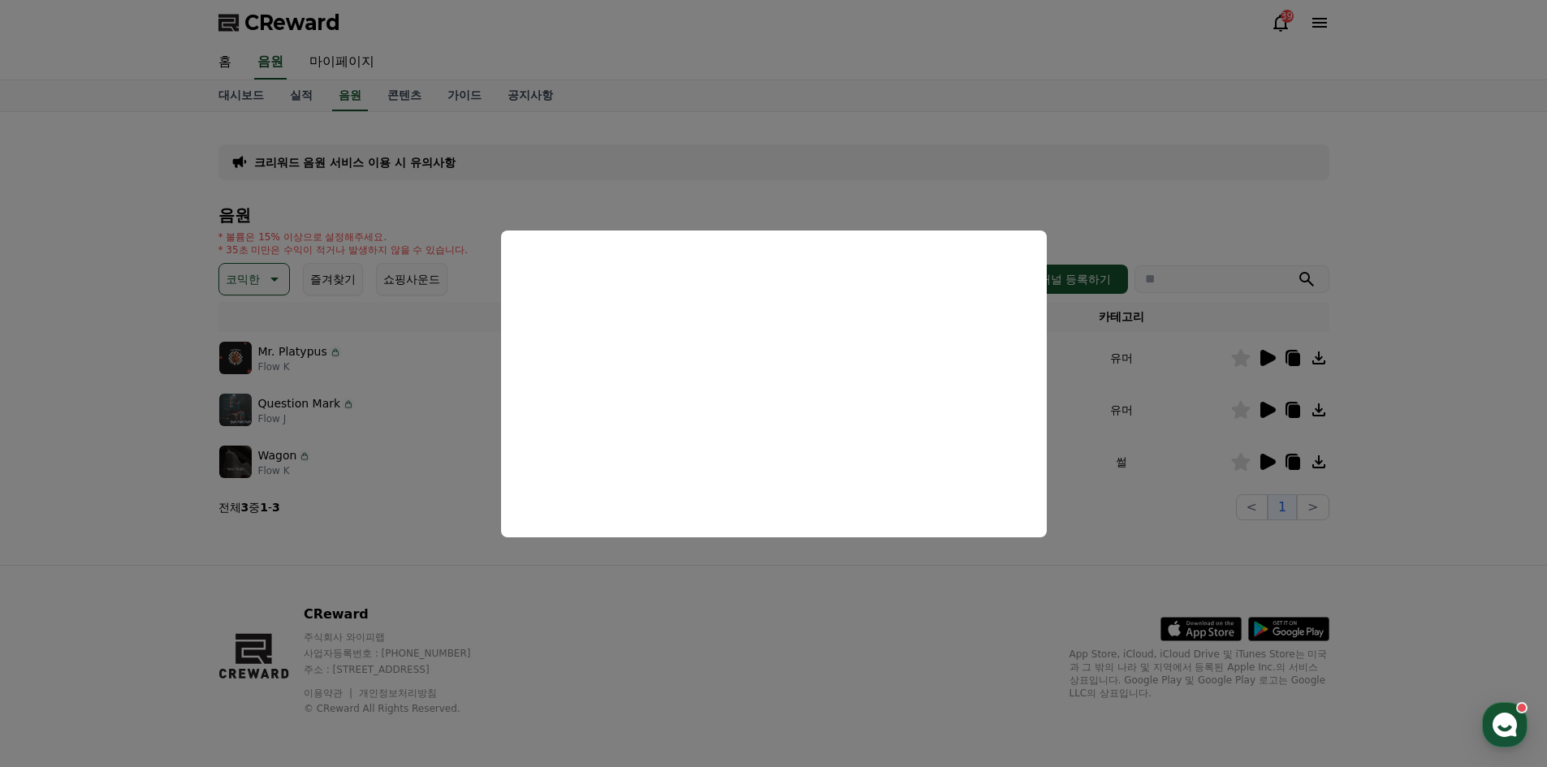
click at [1046, 603] on button "close modal" at bounding box center [773, 383] width 1547 height 767
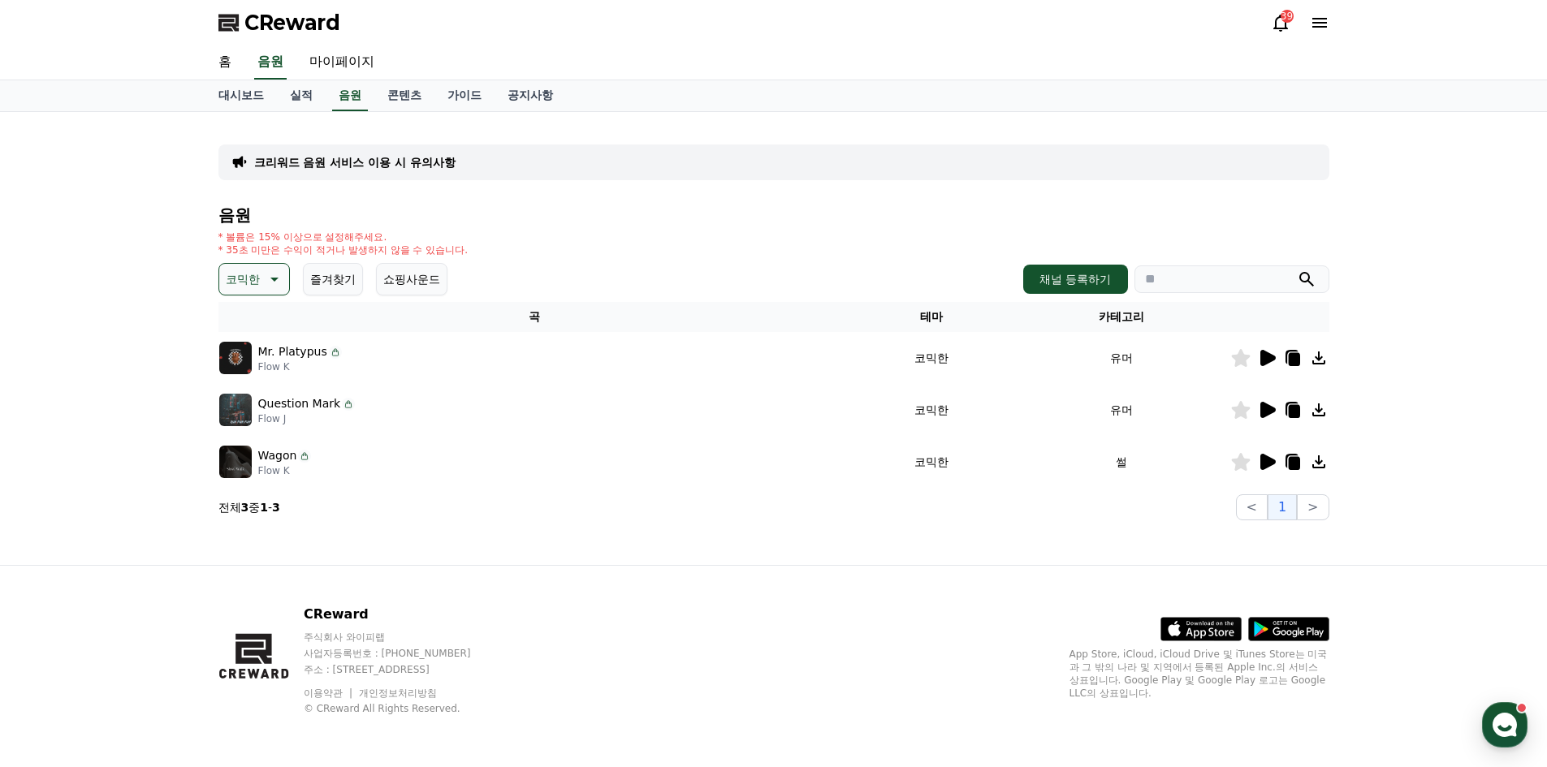
click at [1274, 457] on icon at bounding box center [1266, 461] width 19 height 19
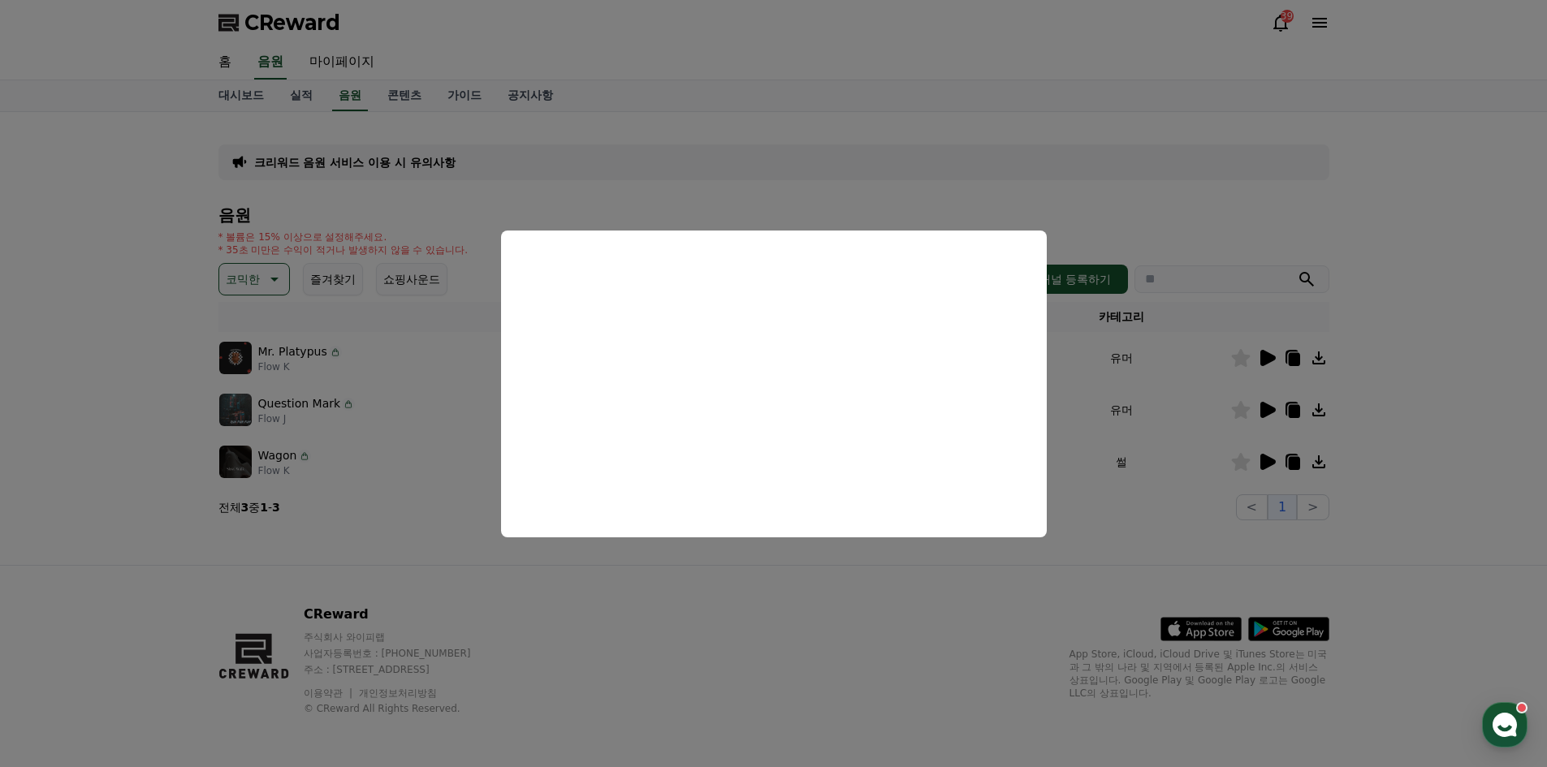
click at [1023, 559] on button "close modal" at bounding box center [773, 383] width 1547 height 767
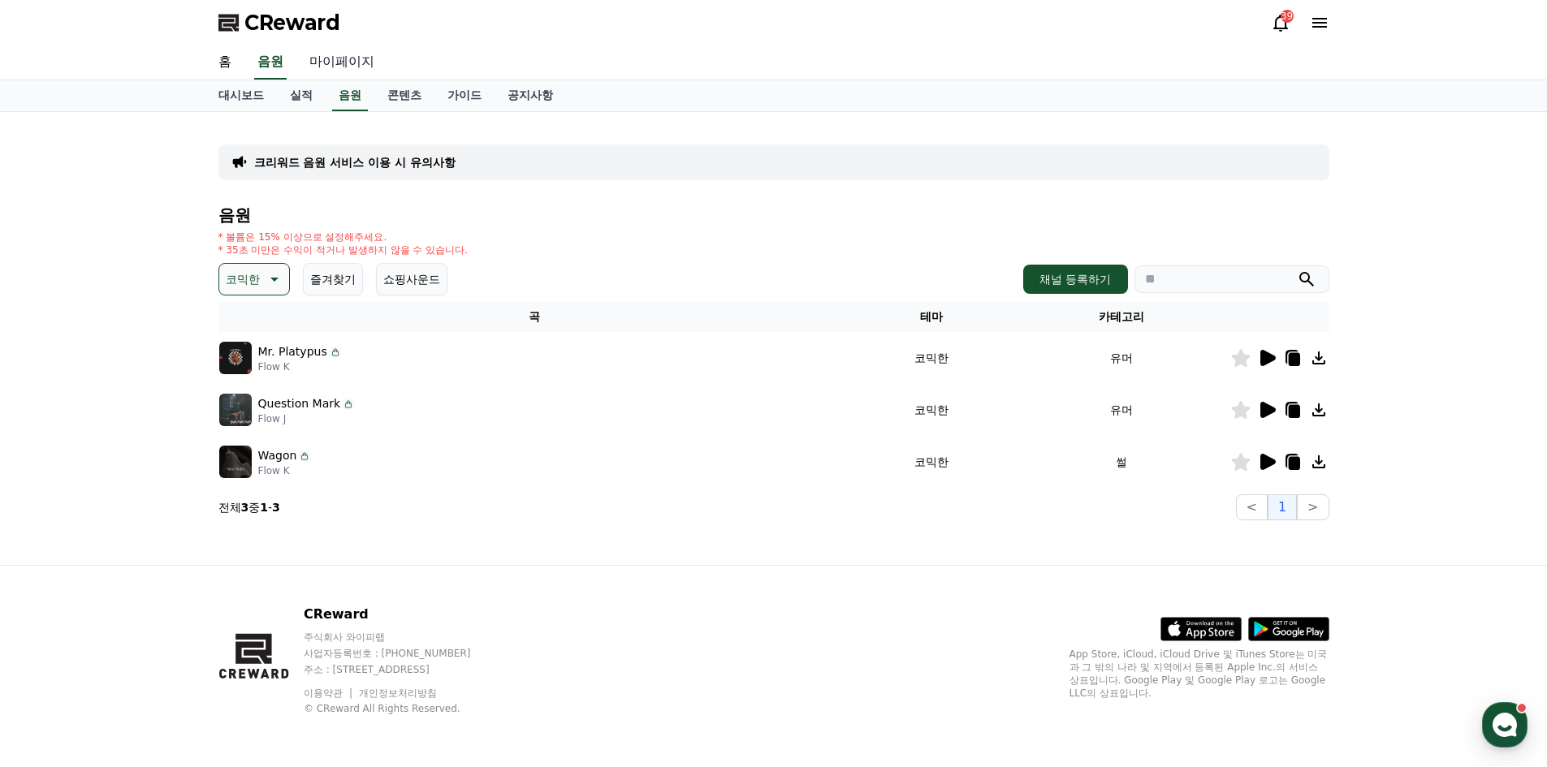
click at [340, 67] on link "마이페이지" at bounding box center [341, 62] width 91 height 34
select select "**********"
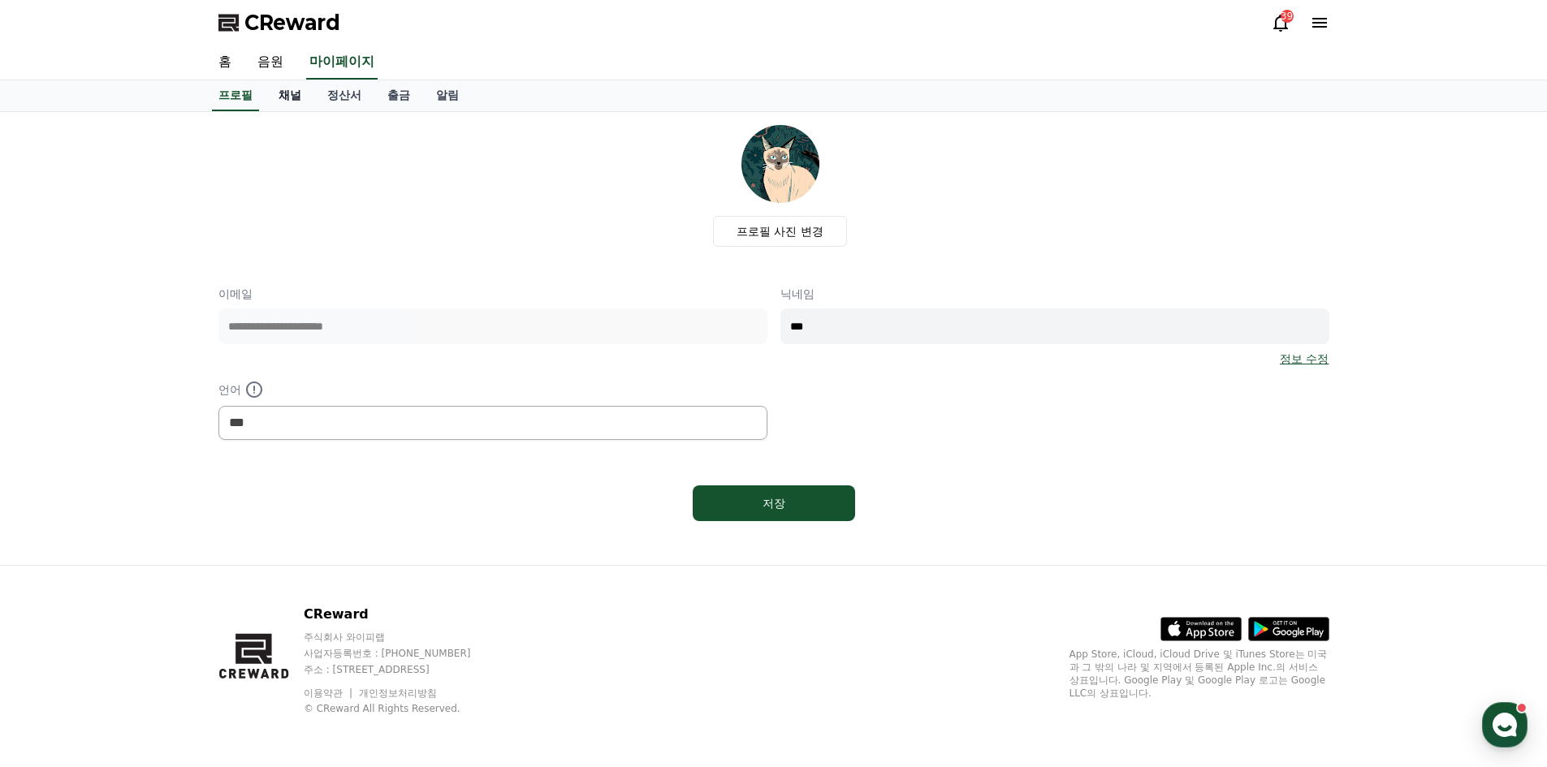
click at [305, 104] on link "채널" at bounding box center [290, 95] width 49 height 31
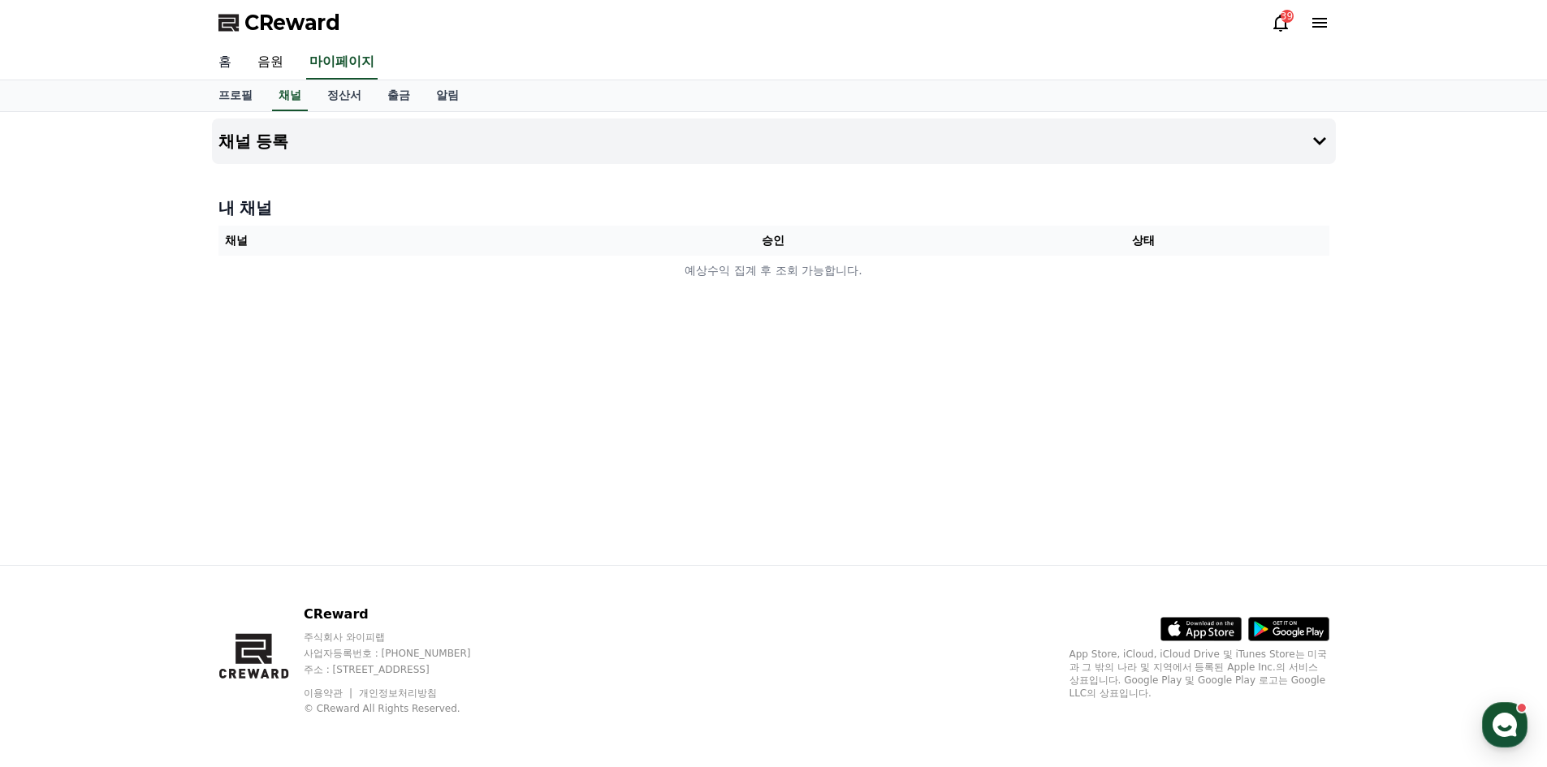
click at [220, 68] on link "홈" at bounding box center [224, 62] width 39 height 34
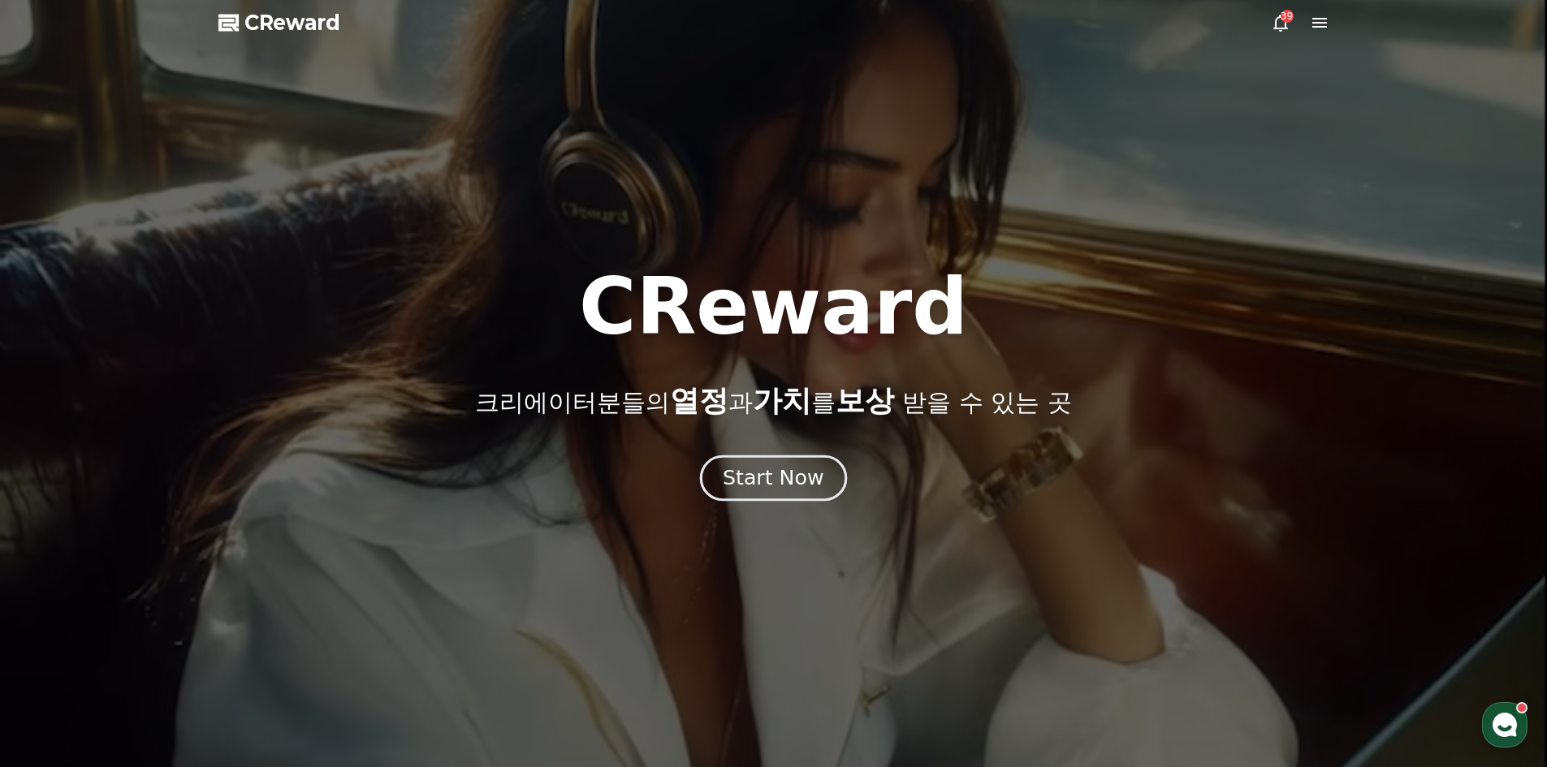
click at [820, 490] on button "Start Now" at bounding box center [773, 478] width 147 height 46
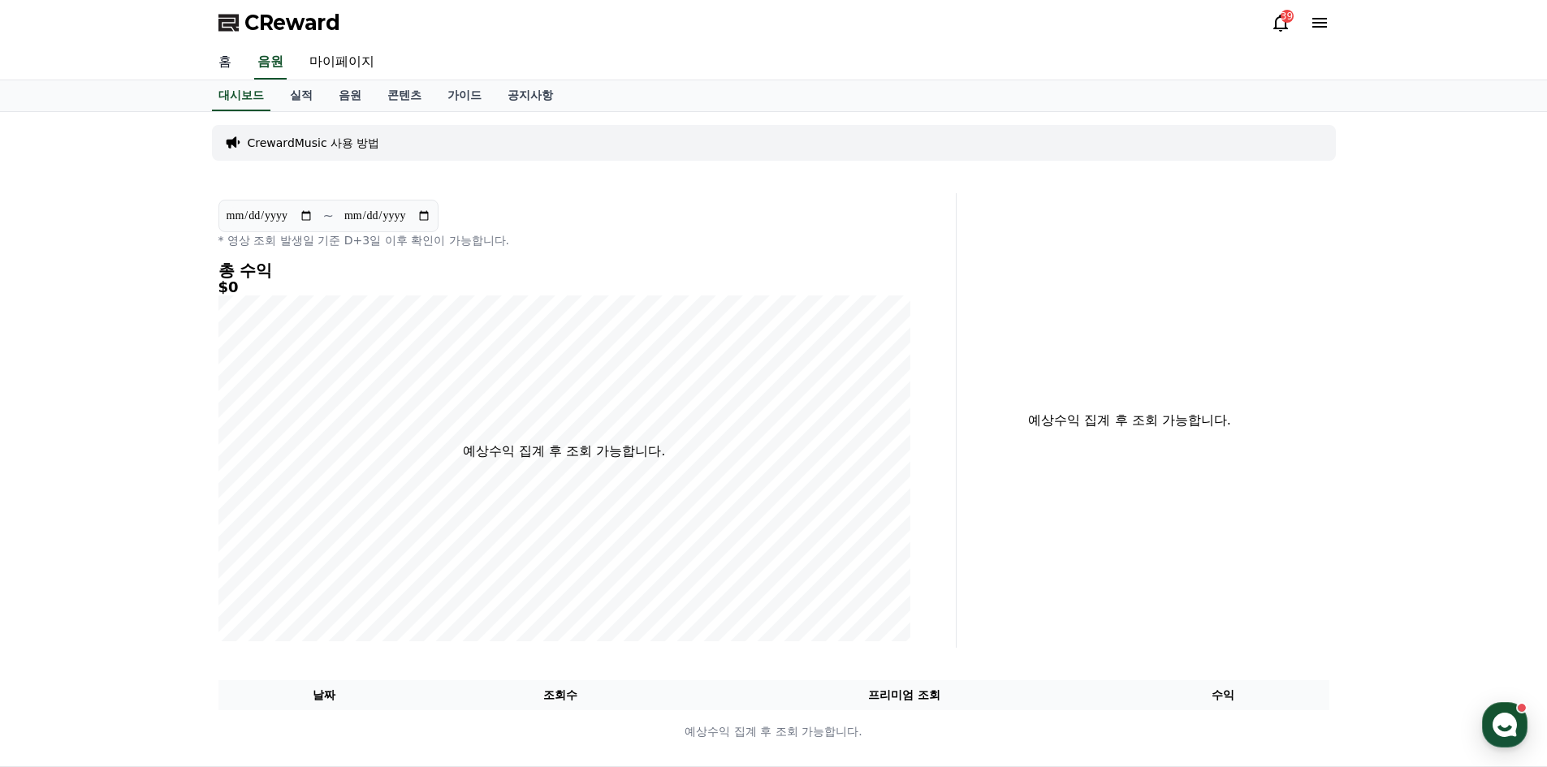
click at [231, 57] on link "홈" at bounding box center [224, 62] width 39 height 34
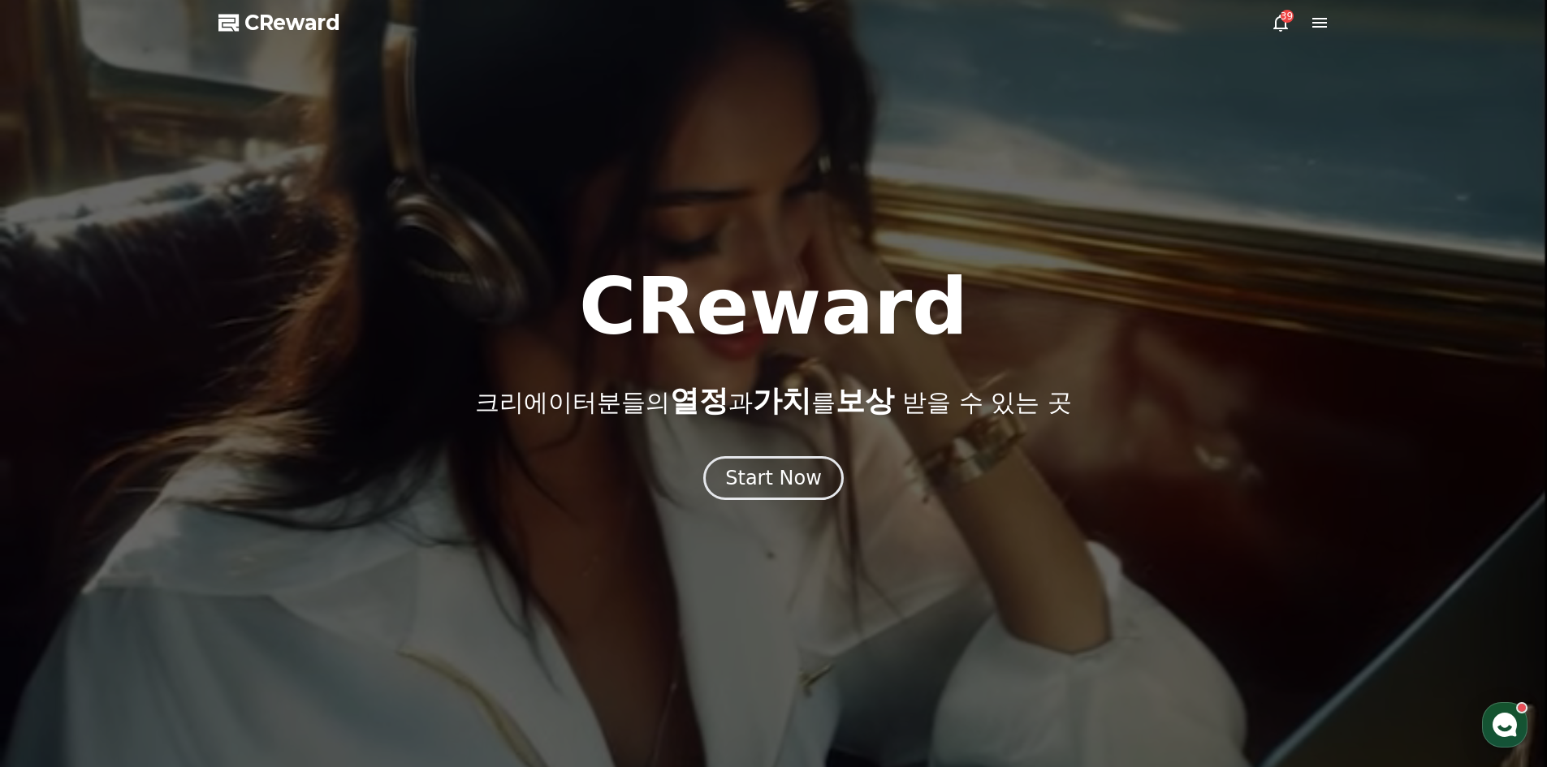
click at [789, 515] on div at bounding box center [773, 383] width 1547 height 767
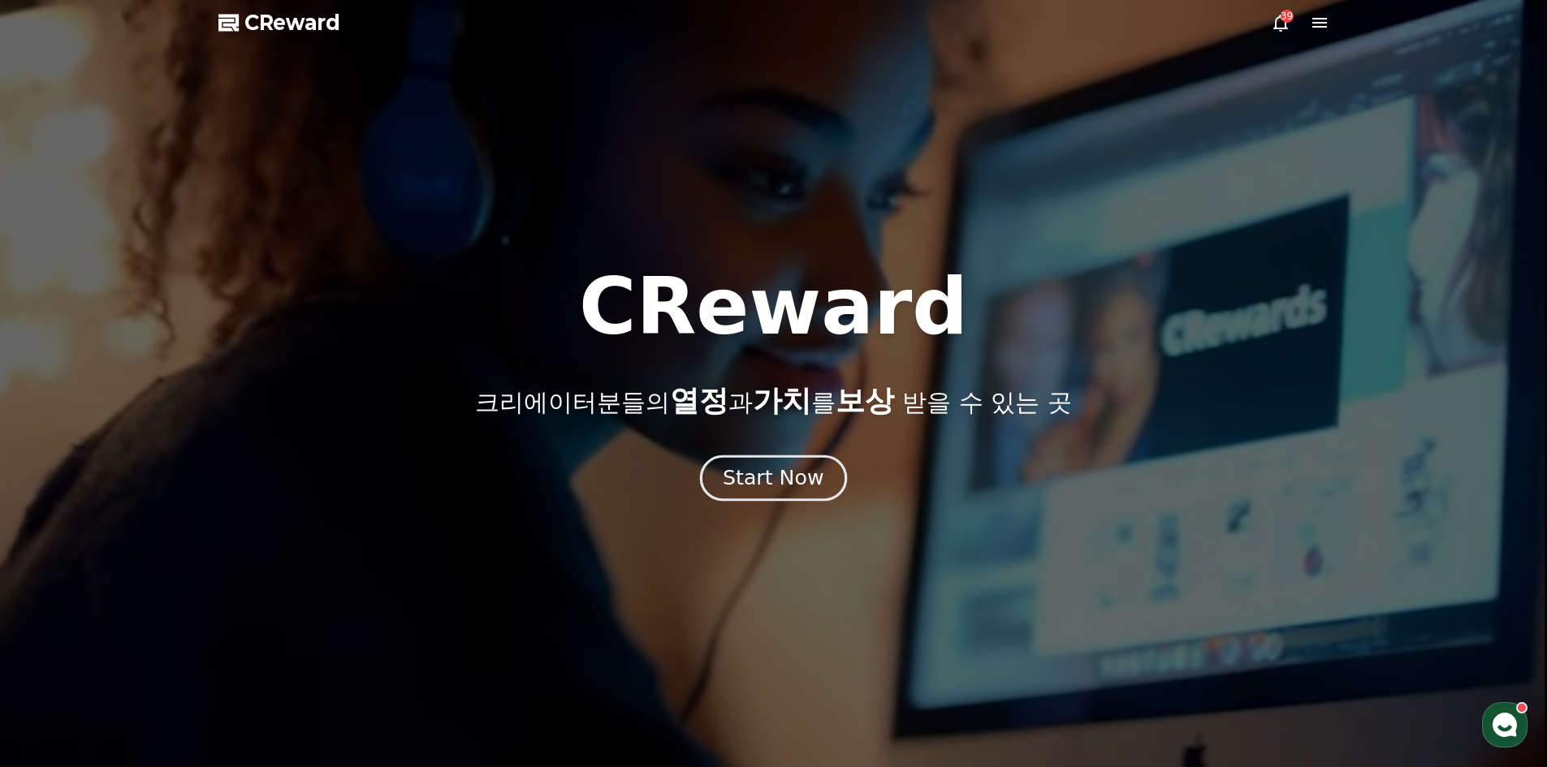
click at [788, 497] on button "Start Now" at bounding box center [773, 478] width 147 height 46
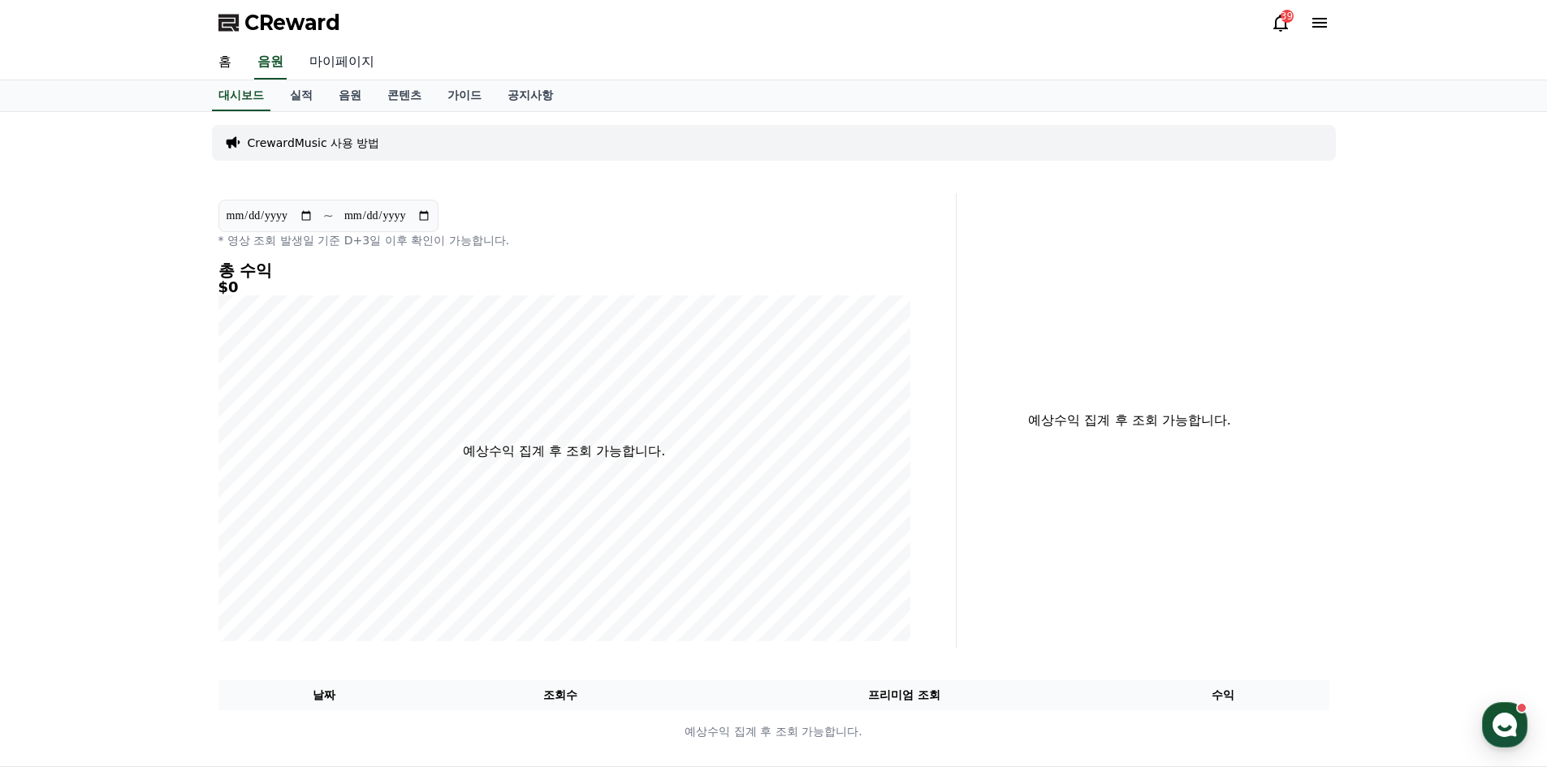
click at [317, 60] on link "마이페이지" at bounding box center [341, 62] width 91 height 34
select select "**********"
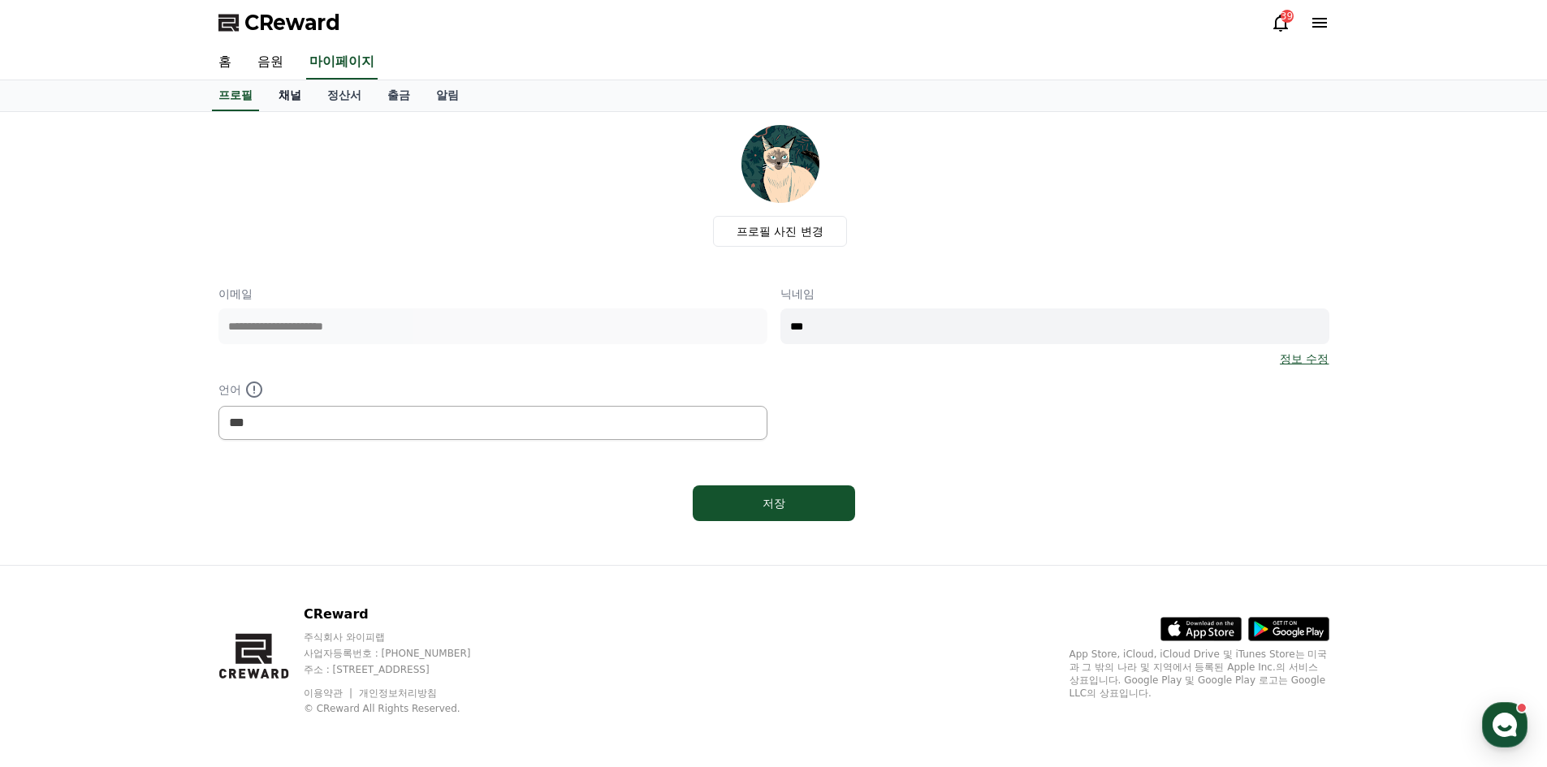
click at [295, 99] on link "채널" at bounding box center [290, 95] width 49 height 31
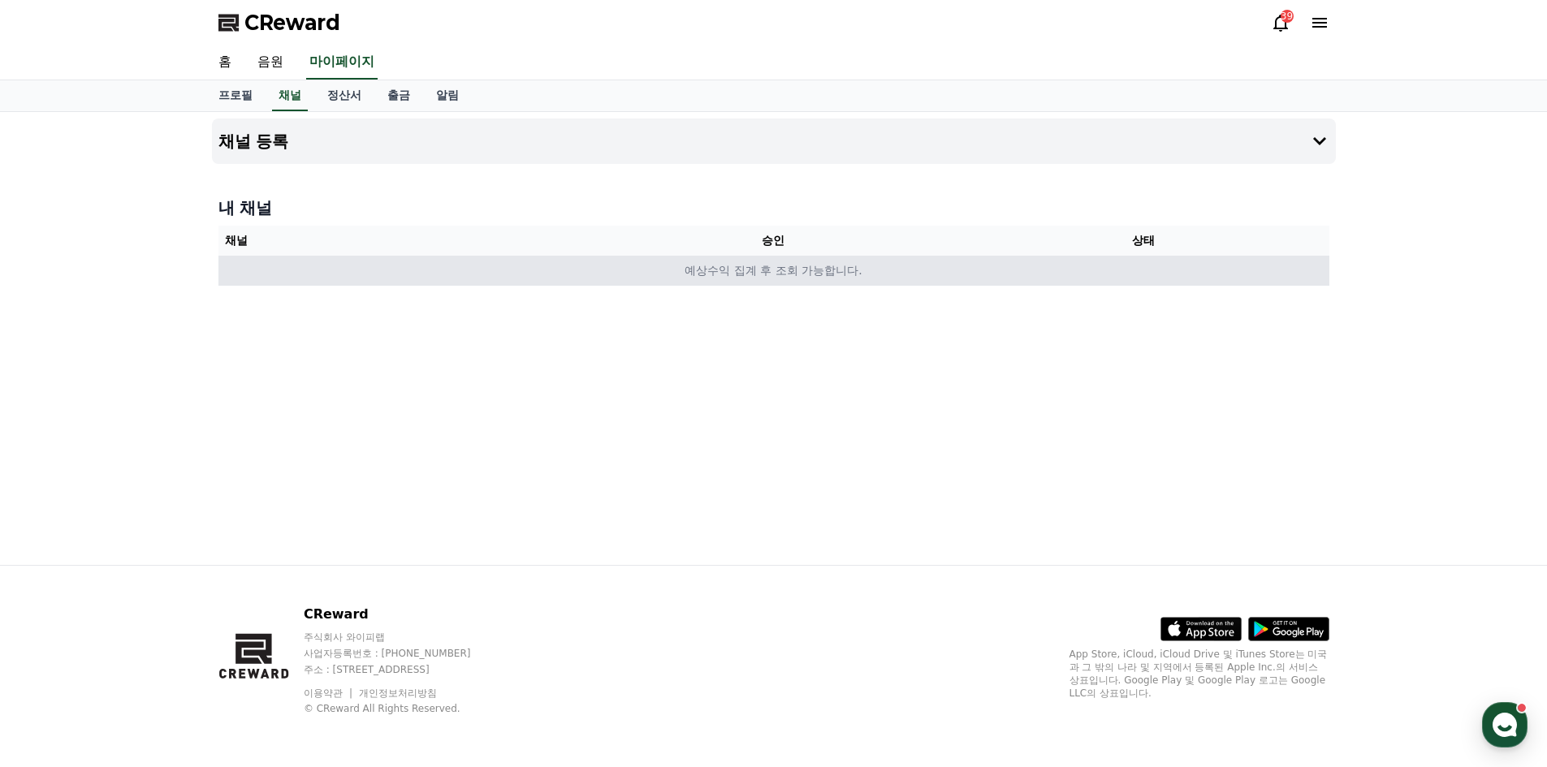
click at [645, 277] on td "예상수익 집계 후 조회 가능합니다." at bounding box center [773, 271] width 1111 height 30
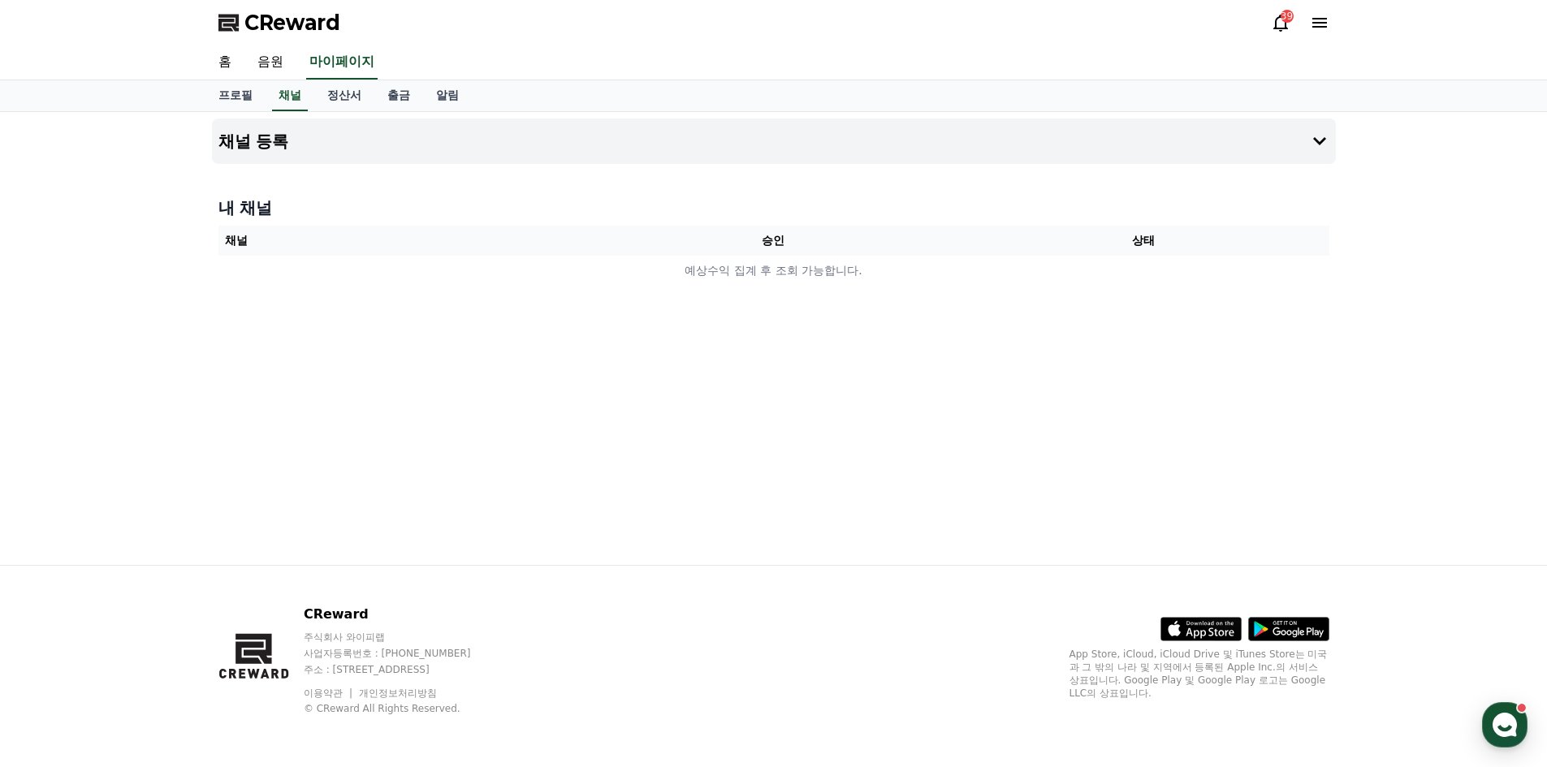
drag, startPoint x: 262, startPoint y: 241, endPoint x: 232, endPoint y: 242, distance: 30.1
click at [260, 244] on th "채널" at bounding box center [403, 241] width 370 height 30
click at [232, 241] on th "채널" at bounding box center [403, 241] width 370 height 30
click at [527, 165] on div "채널 등록 내 채널 채널 승인 상태 예상수익 집계 후 조회 가능합니다." at bounding box center [773, 338] width 1137 height 453
click at [743, 144] on button "채널 등록" at bounding box center [774, 141] width 1124 height 45
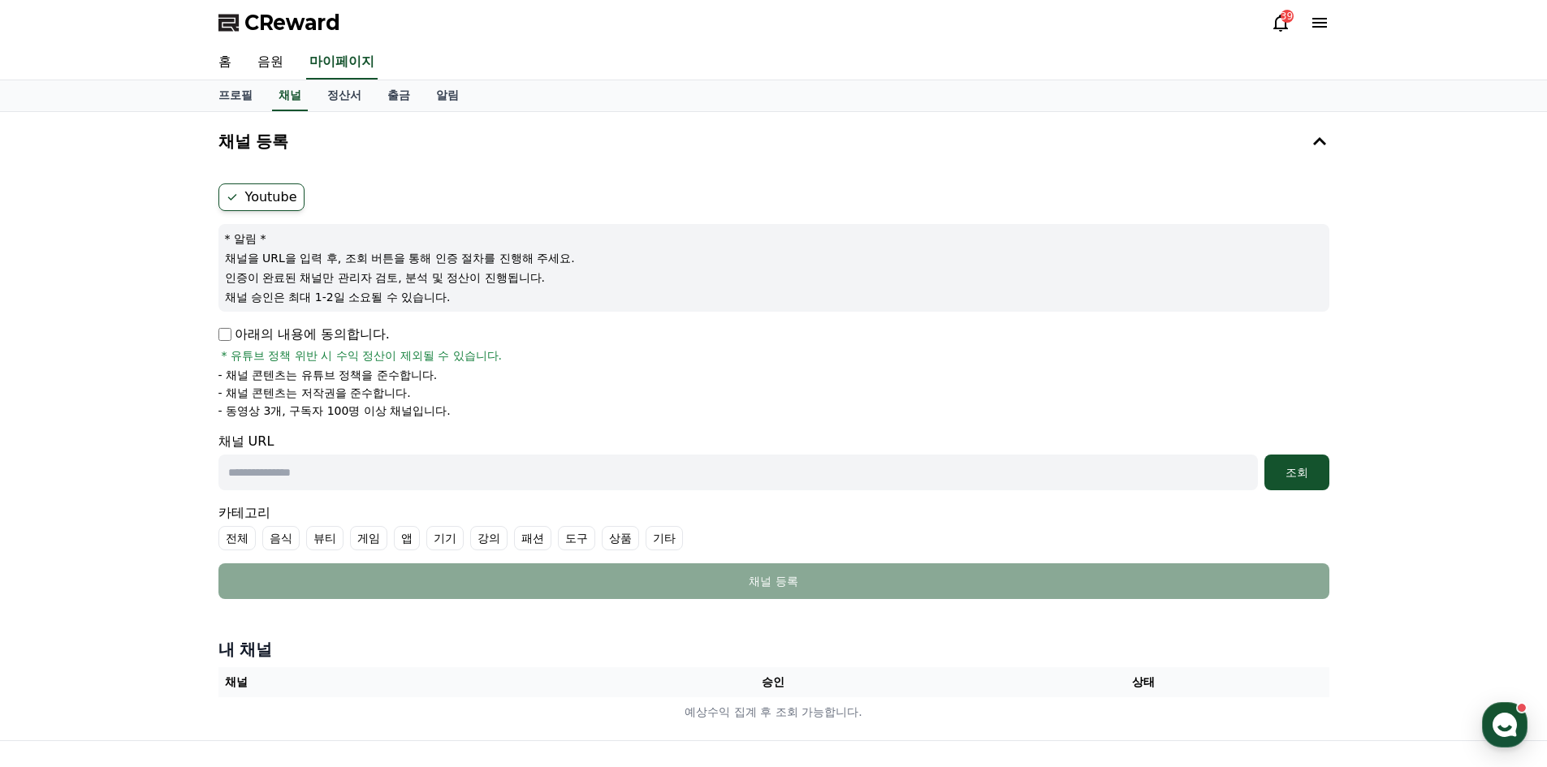
click at [388, 469] on input "text" at bounding box center [737, 473] width 1039 height 36
paste input "**********"
type input "**********"
